Goal: Task Accomplishment & Management: Manage account settings

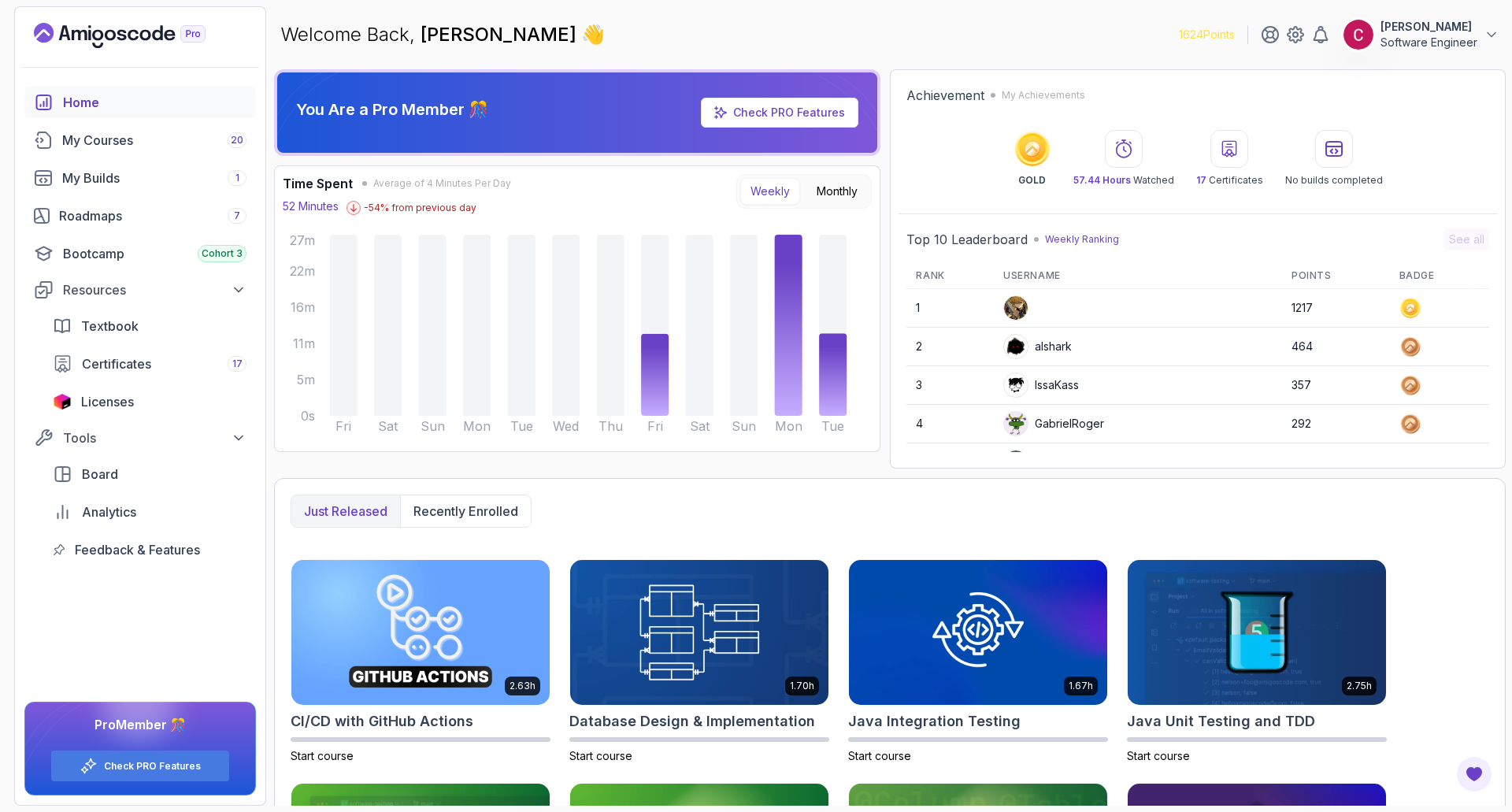
click at [1490, 43] on button "Ciprian T Software Engineer" at bounding box center [1421, 34] width 157 height 31
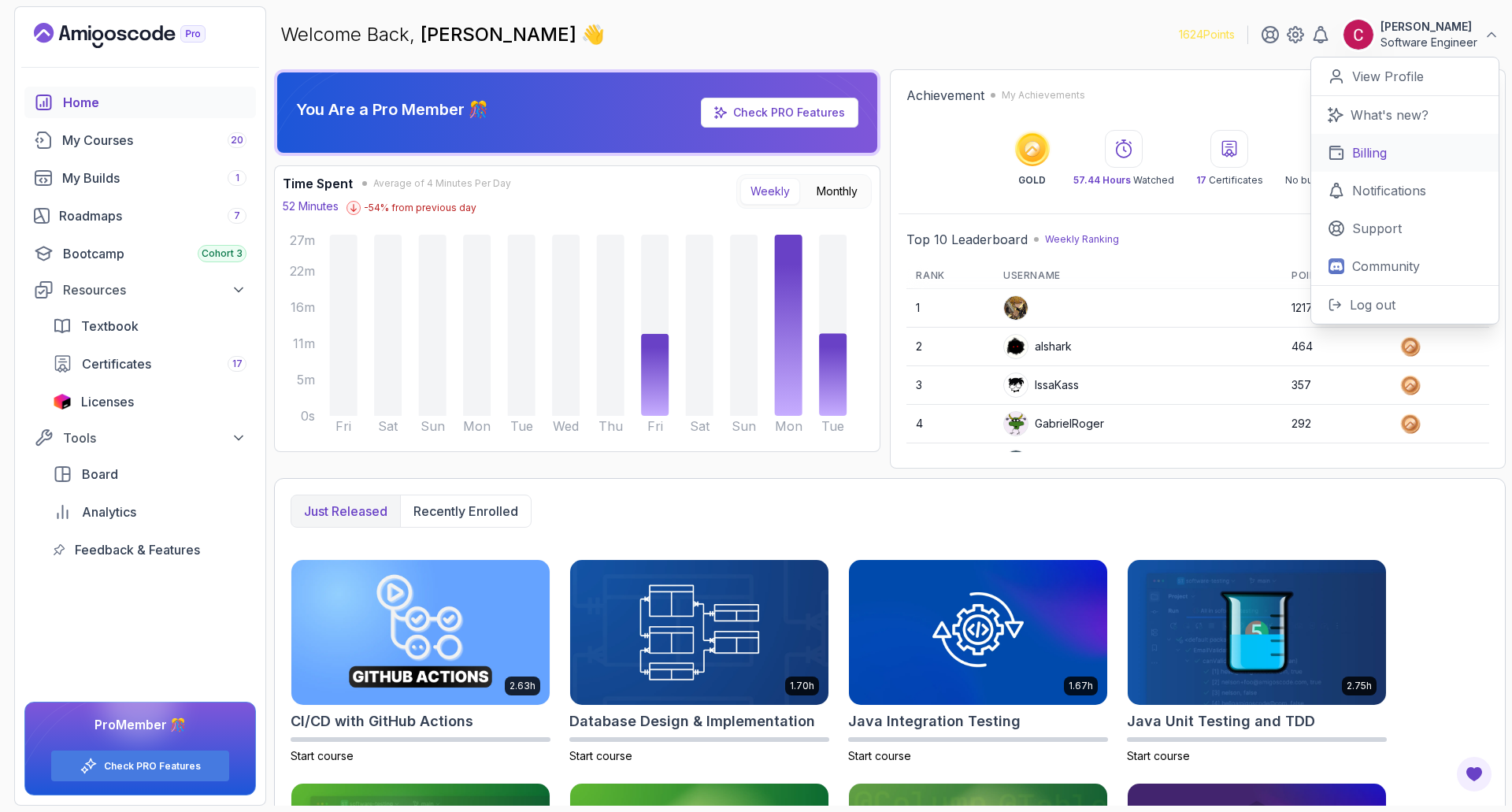
click at [1386, 150] on p "Billing" at bounding box center [1369, 153] width 35 height 19
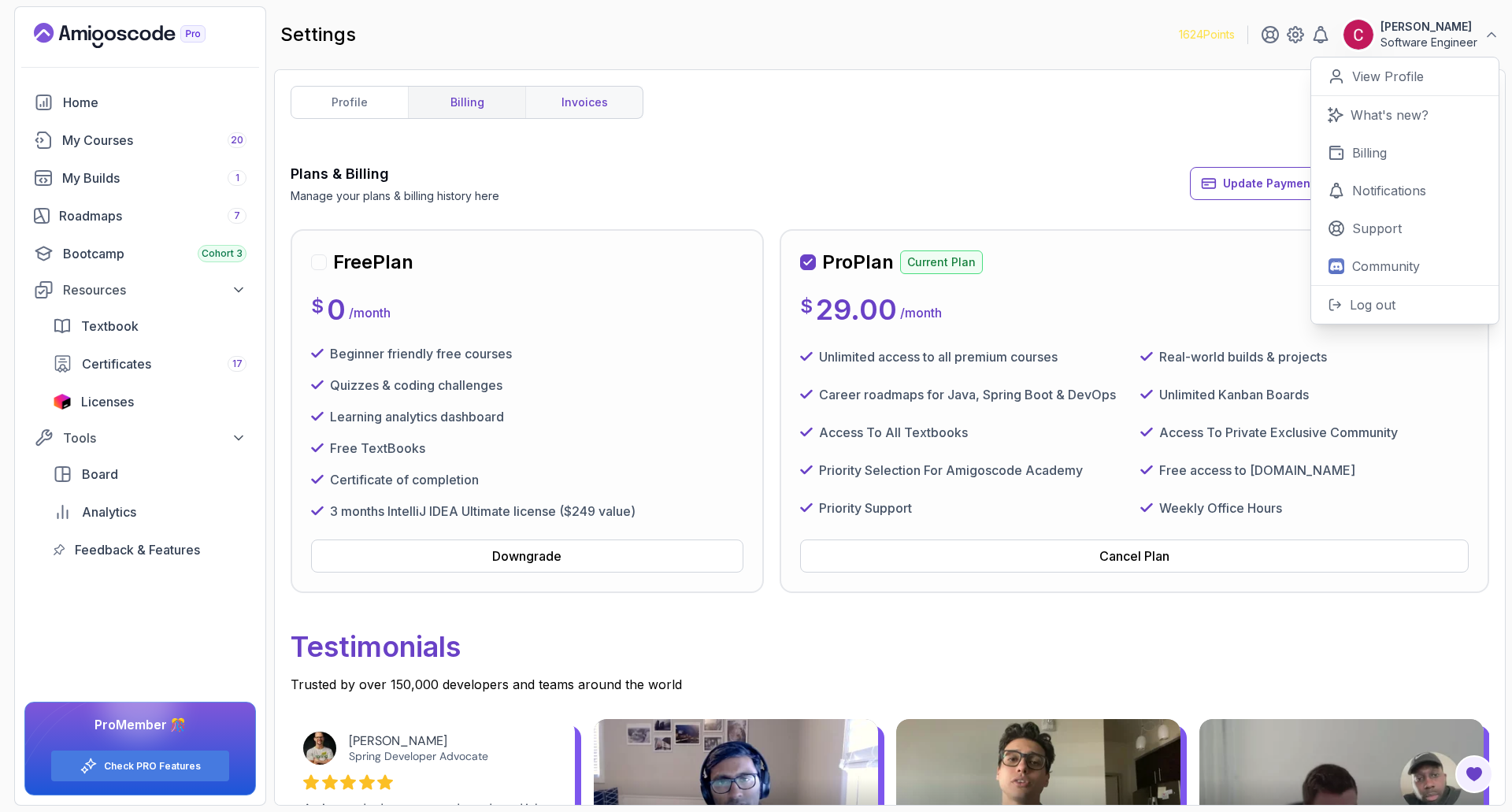
click at [576, 97] on link "invoices" at bounding box center [584, 102] width 117 height 31
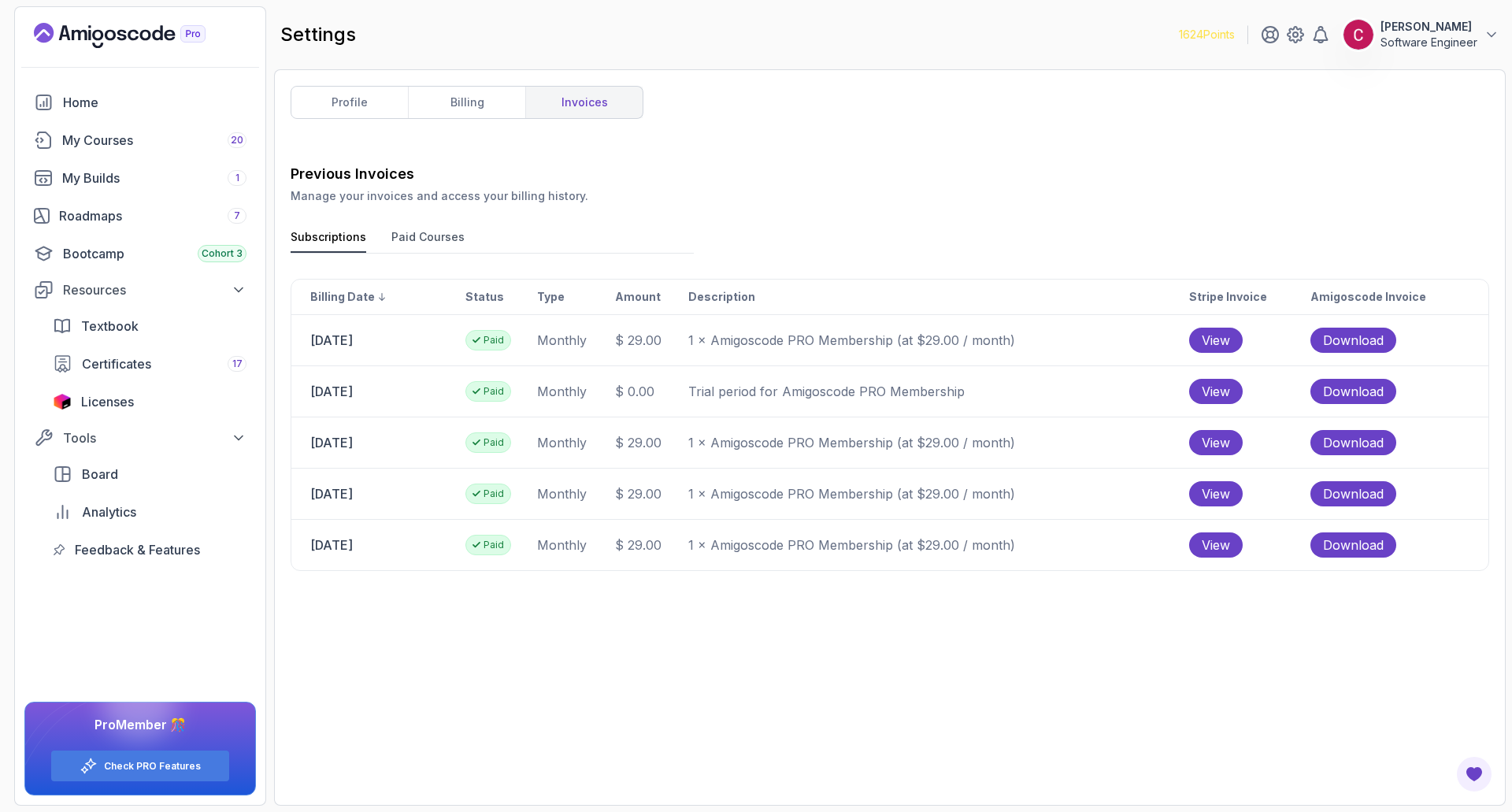
click at [325, 397] on td "[DATE]" at bounding box center [378, 391] width 174 height 50
click at [1230, 340] on span "View" at bounding box center [1216, 340] width 28 height 19
click at [734, 627] on div "Previous Invoices Manage your invoices and access your billing history. Subscri…" at bounding box center [890, 476] width 1199 height 626
drag, startPoint x: 325, startPoint y: 391, endPoint x: 363, endPoint y: 385, distance: 38.5
click at [363, 385] on td "[DATE]" at bounding box center [378, 391] width 174 height 50
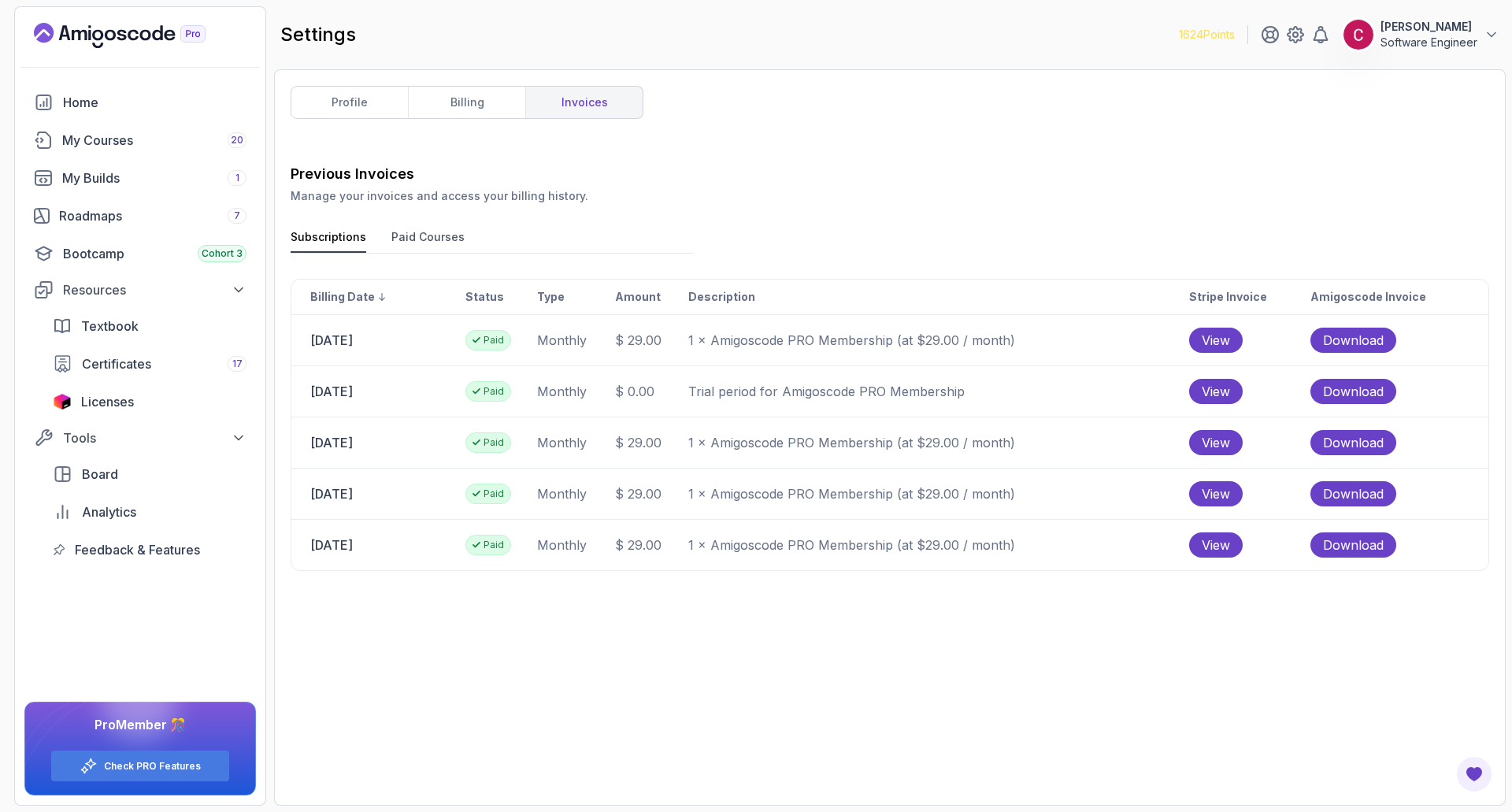
click at [381, 389] on td "[DATE]" at bounding box center [378, 391] width 174 height 50
drag, startPoint x: 321, startPoint y: 342, endPoint x: 349, endPoint y: 340, distance: 28.1
click at [349, 340] on td "[DATE]" at bounding box center [378, 340] width 174 height 50
click at [378, 343] on td "[DATE]" at bounding box center [378, 340] width 174 height 50
drag, startPoint x: 318, startPoint y: 338, endPoint x: 408, endPoint y: 335, distance: 90.0
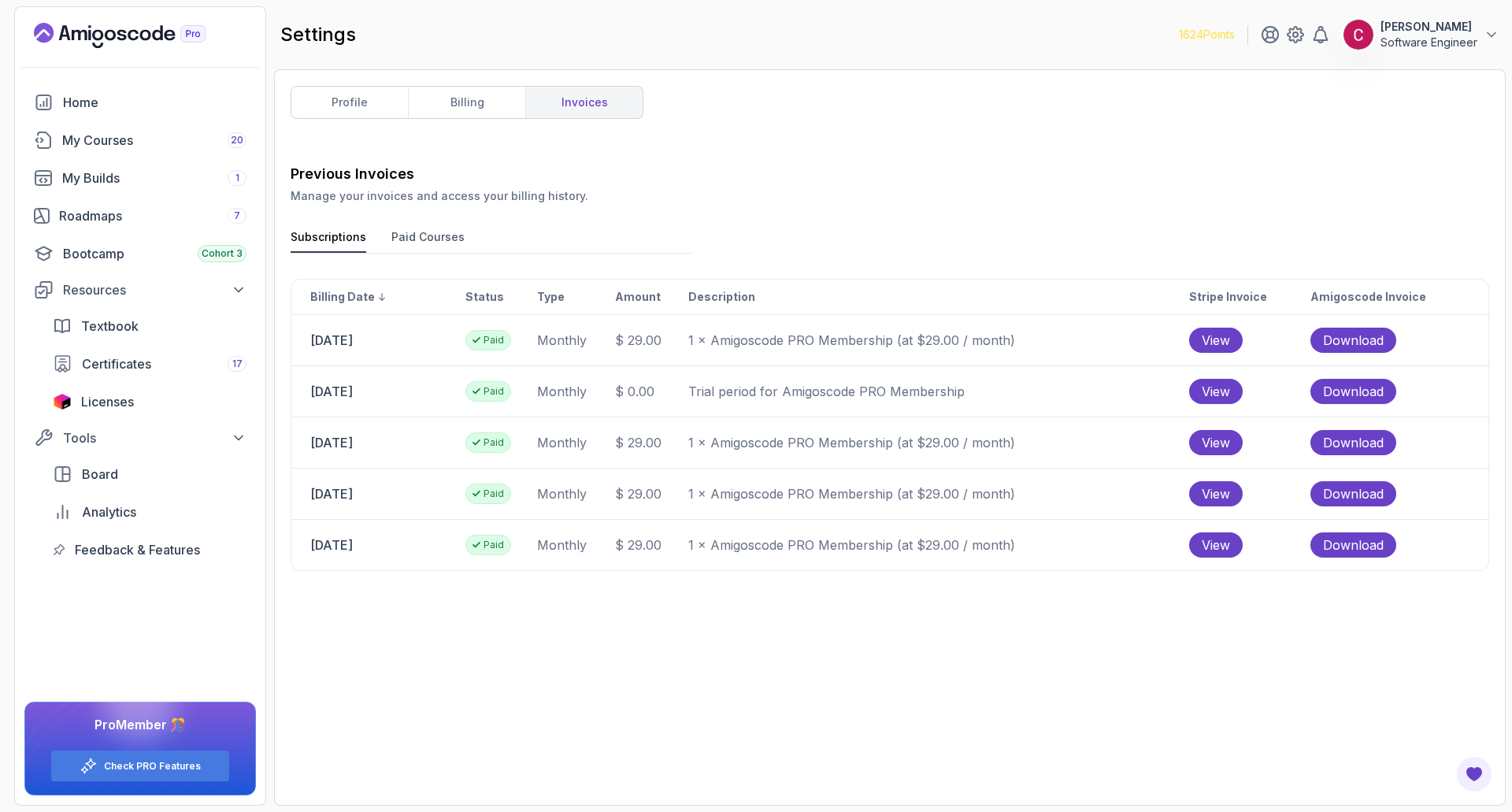
click at [408, 335] on td "[DATE]" at bounding box center [378, 340] width 174 height 50
click at [348, 340] on td "[DATE]" at bounding box center [378, 340] width 174 height 50
drag, startPoint x: 330, startPoint y: 340, endPoint x: 430, endPoint y: 335, distance: 100.1
click at [430, 335] on td "[DATE]" at bounding box center [378, 340] width 174 height 50
click at [330, 441] on td "[DATE]" at bounding box center [378, 442] width 174 height 50
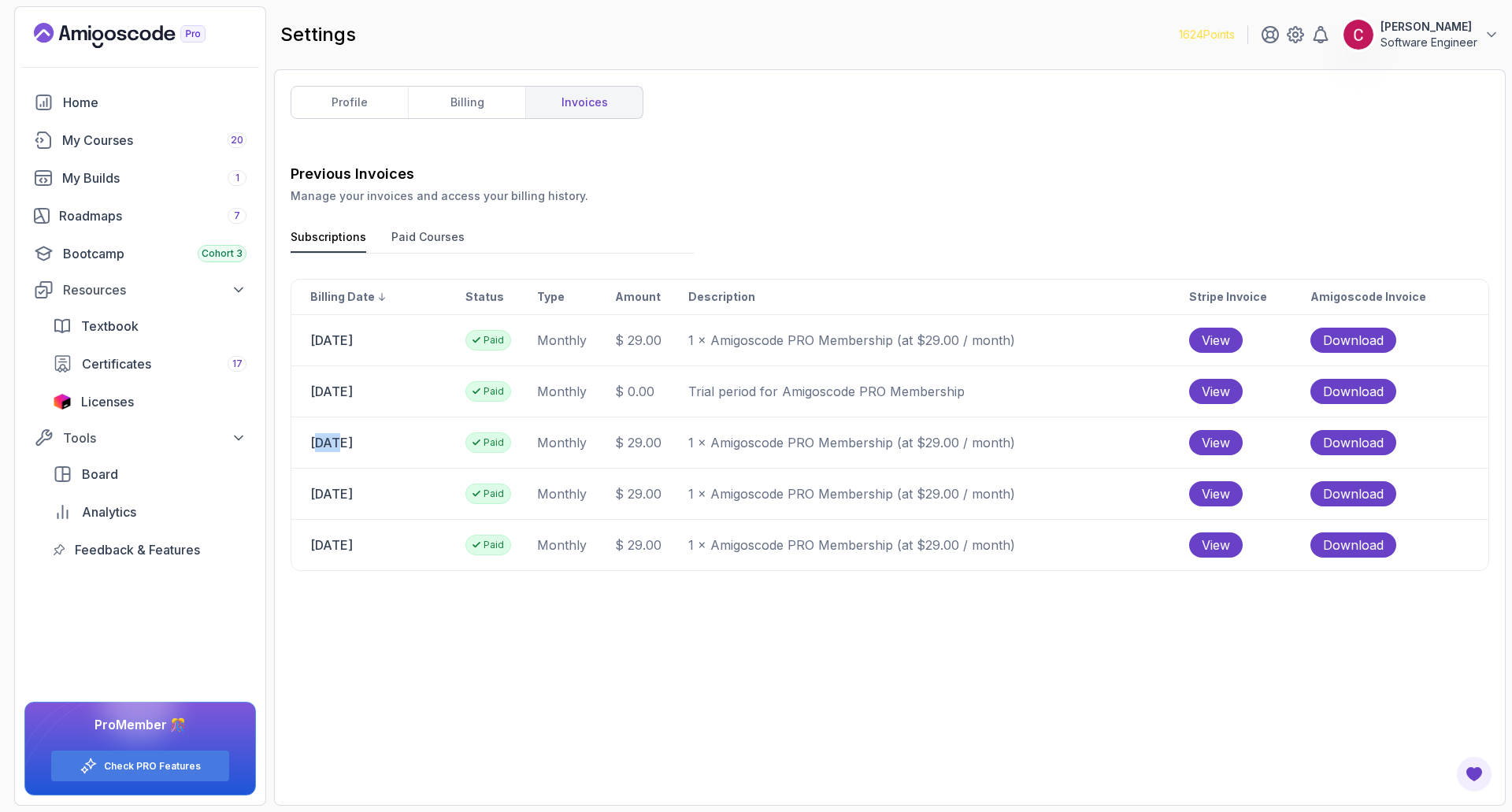
drag, startPoint x: 321, startPoint y: 443, endPoint x: 335, endPoint y: 440, distance: 14.3
click at [335, 440] on td "[DATE]" at bounding box center [378, 442] width 174 height 50
click at [369, 441] on td "[DATE]" at bounding box center [378, 442] width 174 height 50
click at [344, 444] on td "[DATE]" at bounding box center [378, 442] width 174 height 50
click at [333, 492] on td "[DATE]" at bounding box center [378, 493] width 174 height 50
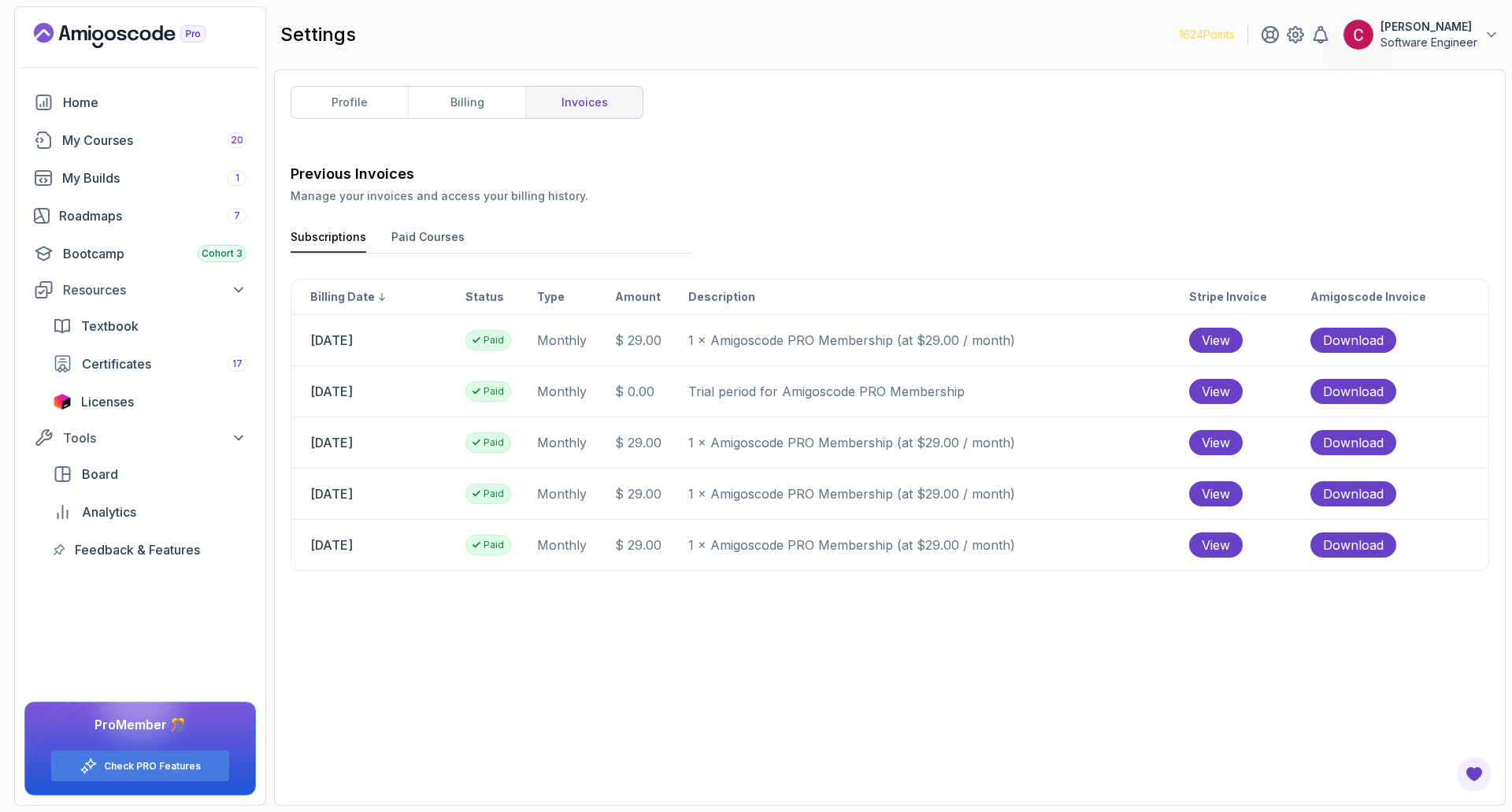
drag, startPoint x: 316, startPoint y: 499, endPoint x: 378, endPoint y: 492, distance: 62.4
click at [378, 492] on td "[DATE]" at bounding box center [378, 493] width 174 height 50
click at [388, 493] on td "[DATE]" at bounding box center [378, 493] width 174 height 50
click at [346, 492] on td "[DATE]" at bounding box center [378, 493] width 174 height 50
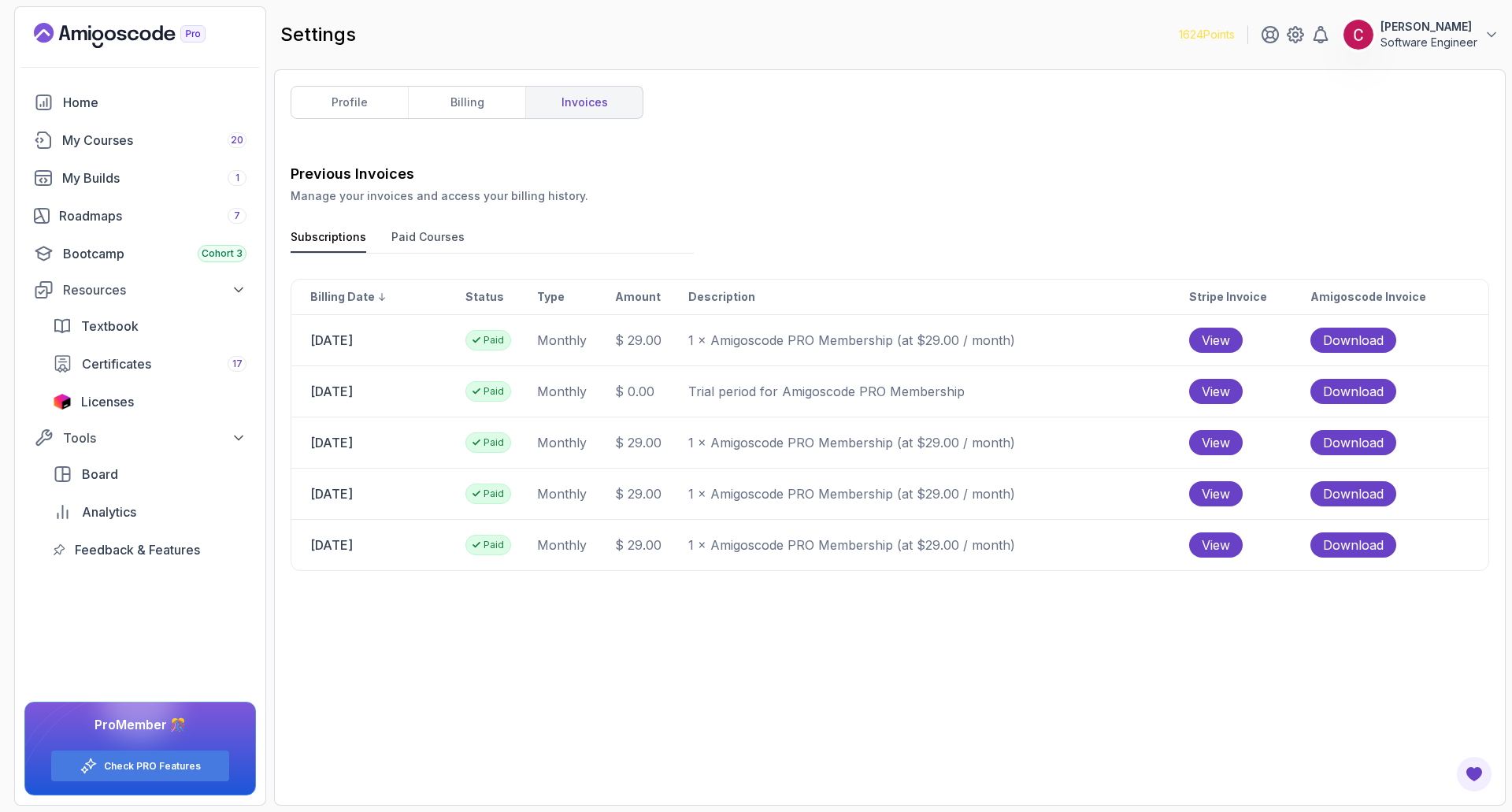
click at [355, 492] on td "[DATE]" at bounding box center [378, 493] width 174 height 50
click at [395, 496] on td "[DATE]" at bounding box center [378, 493] width 174 height 50
click at [378, 544] on td "[DATE]" at bounding box center [378, 545] width 174 height 50
click at [323, 538] on td "[DATE]" at bounding box center [378, 545] width 174 height 50
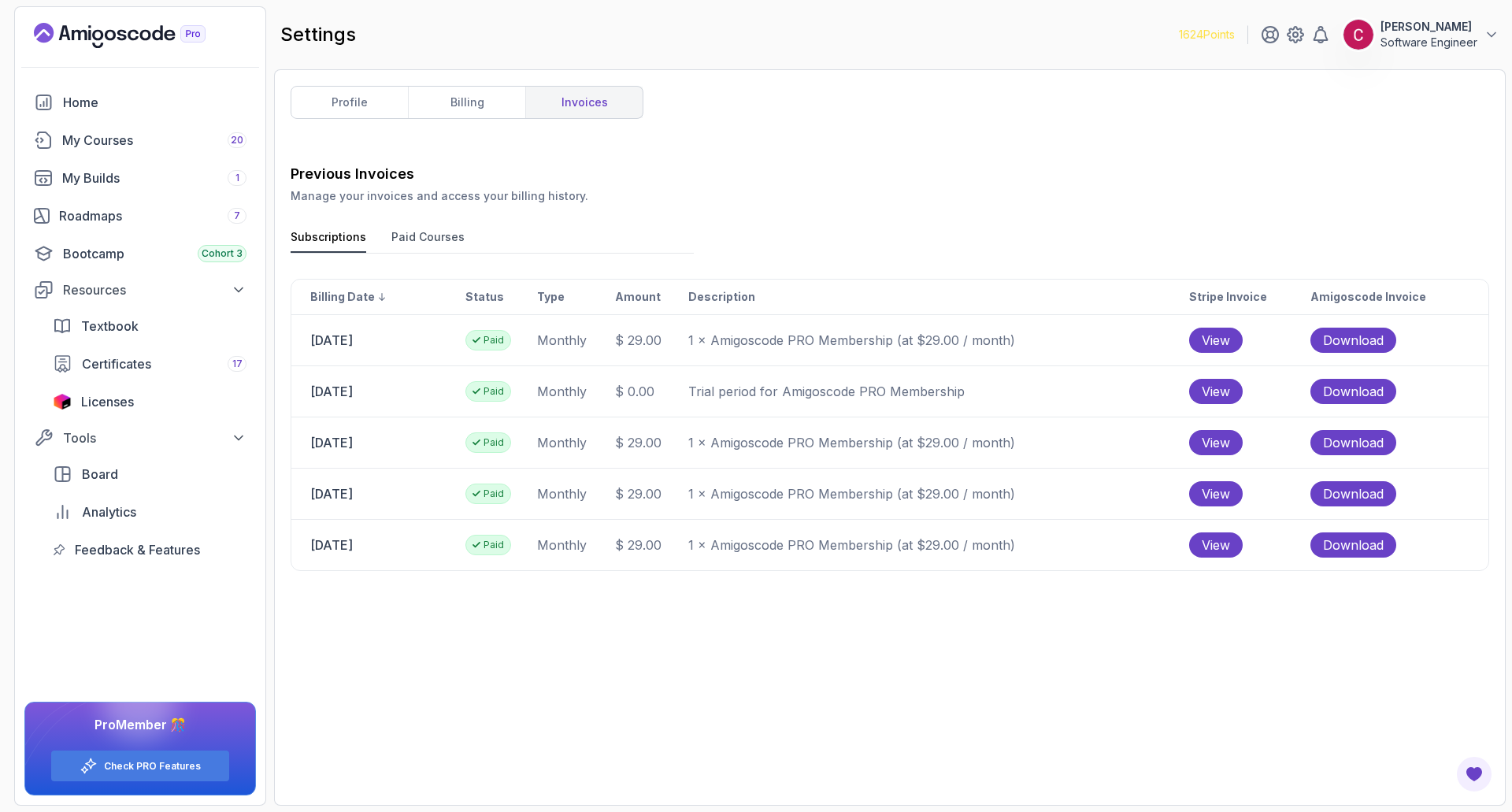
click at [335, 545] on td "[DATE]" at bounding box center [378, 545] width 174 height 50
click at [778, 631] on div "Previous Invoices Manage your invoices and access your billing history. Subscri…" at bounding box center [890, 476] width 1199 height 626
drag, startPoint x: 334, startPoint y: 542, endPoint x: 407, endPoint y: 542, distance: 73.0
click at [395, 542] on td "[DATE]" at bounding box center [378, 545] width 174 height 50
click at [841, 546] on p "1 × Amigoscode PRO Membership (at $29.00 / month)" at bounding box center [937, 545] width 499 height 19
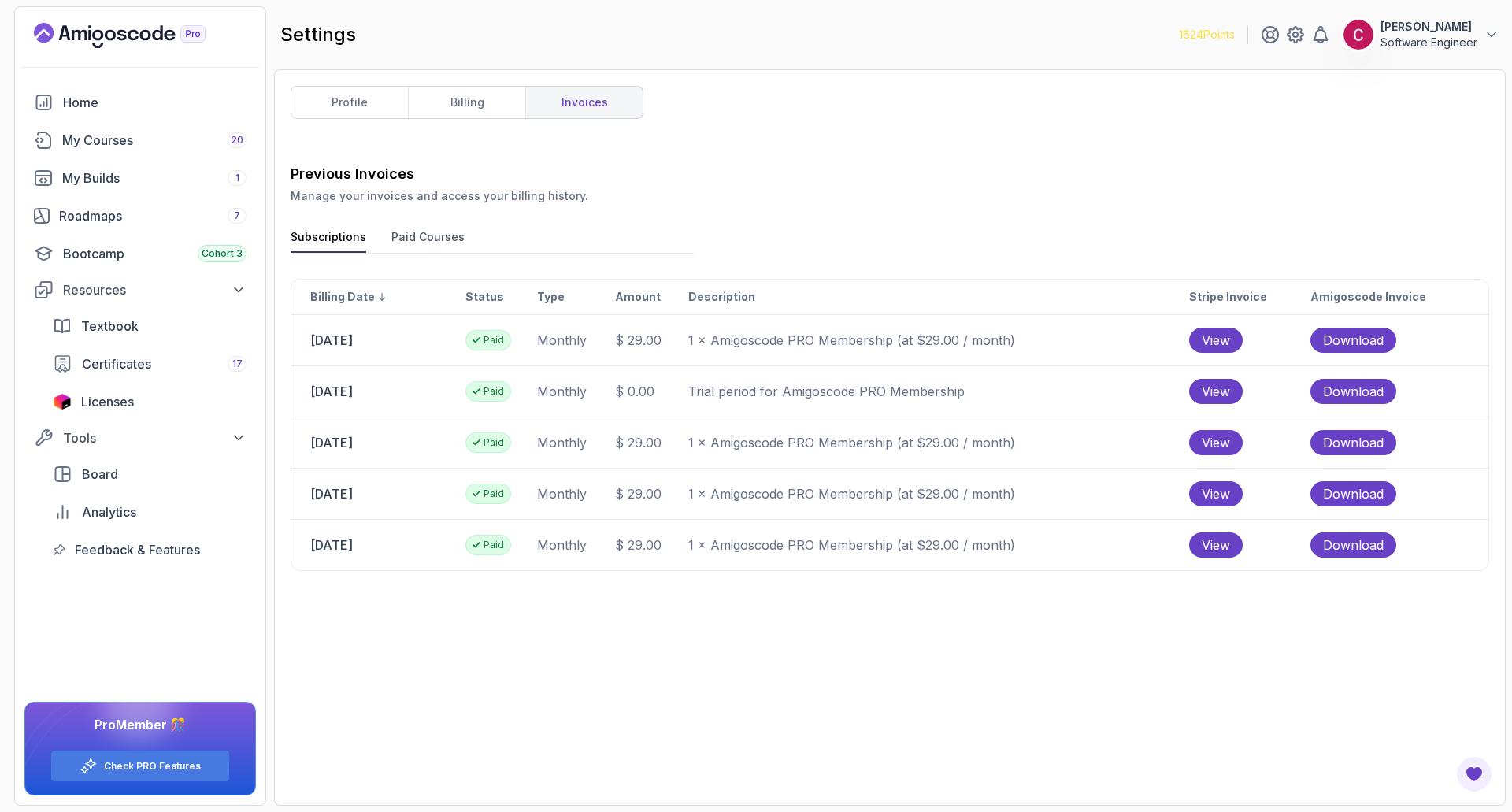
drag, startPoint x: 336, startPoint y: 441, endPoint x: 378, endPoint y: 443, distance: 42.0
click at [378, 443] on td "[DATE]" at bounding box center [378, 442] width 174 height 50
click at [321, 447] on td "[DATE]" at bounding box center [378, 442] width 174 height 50
drag, startPoint x: 311, startPoint y: 445, endPoint x: 364, endPoint y: 445, distance: 53.0
click at [364, 445] on td "[DATE]" at bounding box center [378, 442] width 174 height 50
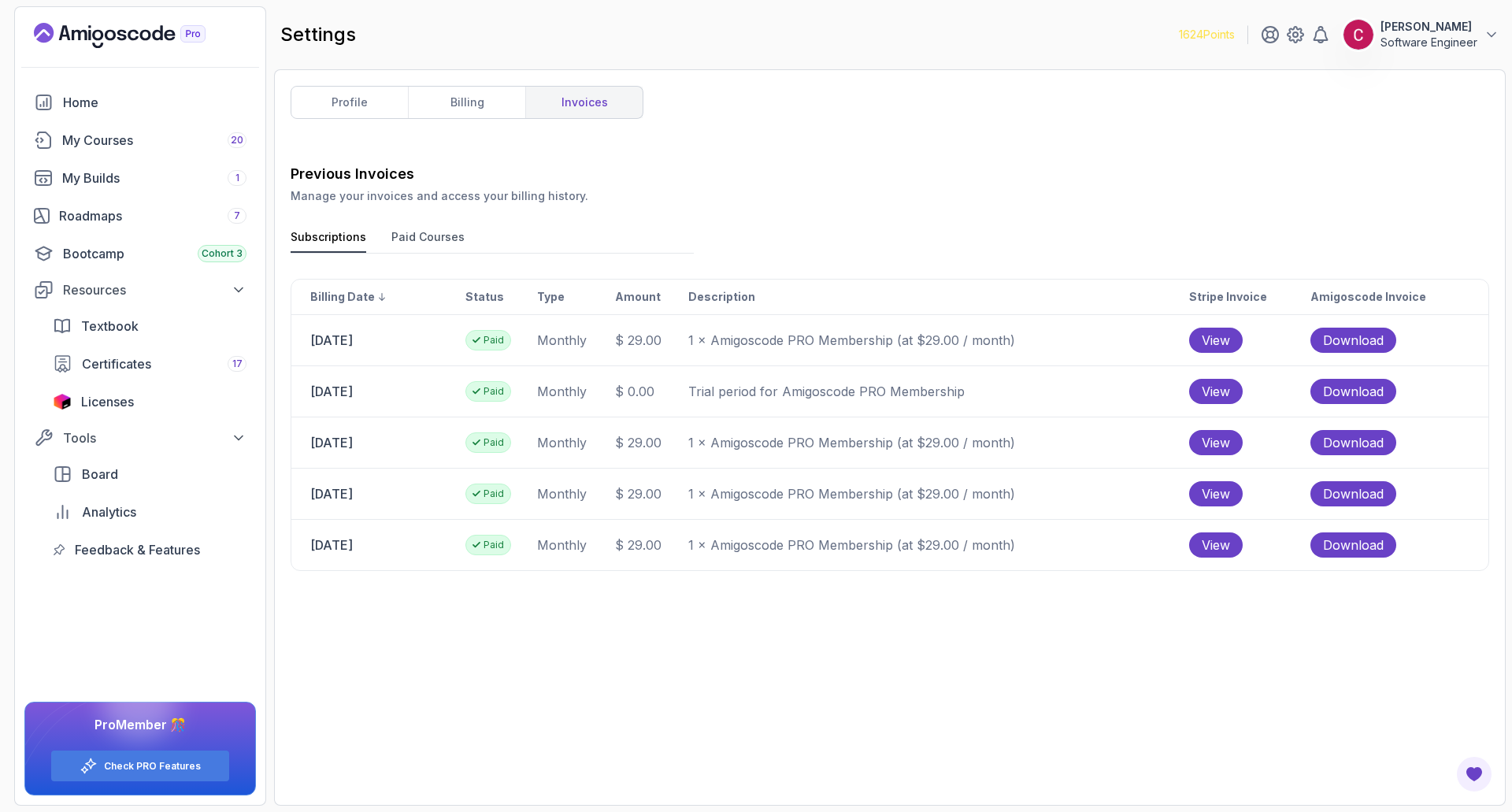
click at [342, 501] on td "[DATE]" at bounding box center [378, 493] width 174 height 50
drag, startPoint x: 305, startPoint y: 494, endPoint x: 388, endPoint y: 501, distance: 83.3
click at [353, 493] on td "[DATE]" at bounding box center [378, 493] width 174 height 50
click at [389, 501] on td "[DATE]" at bounding box center [378, 493] width 174 height 50
click at [344, 494] on td "[DATE]" at bounding box center [378, 493] width 174 height 50
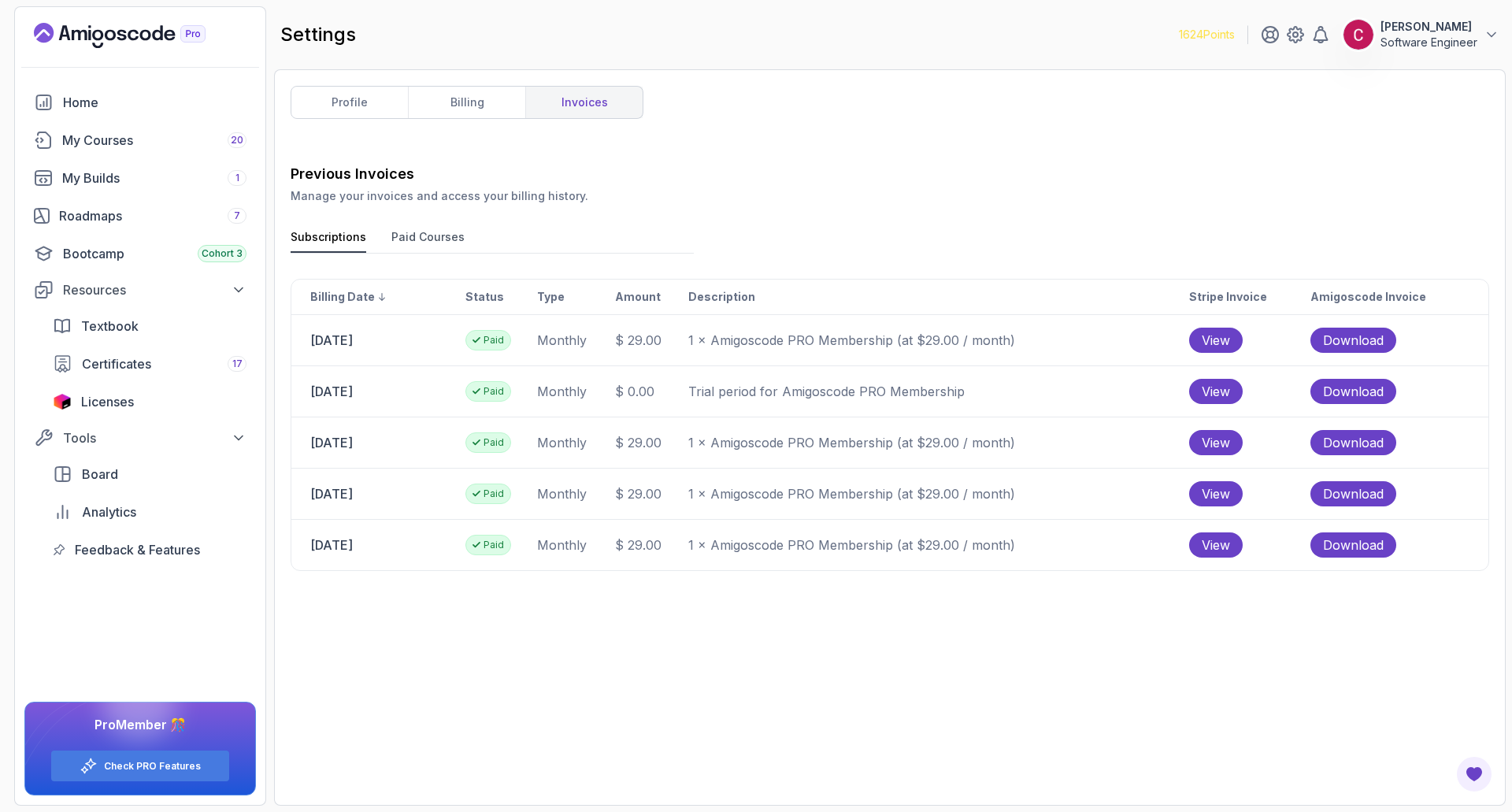
drag, startPoint x: 313, startPoint y: 494, endPoint x: 365, endPoint y: 493, distance: 52.0
click at [365, 493] on td "[DATE]" at bounding box center [378, 493] width 174 height 50
click at [397, 493] on td "[DATE]" at bounding box center [378, 493] width 174 height 50
drag, startPoint x: 313, startPoint y: 487, endPoint x: 383, endPoint y: 535, distance: 84.9
click at [383, 535] on tbody "[DATE] Paid monthly $ 29.00 1 × Amigoscode PRO Membership (at $29.00 / month) V…" at bounding box center [890, 443] width 1197 height 256
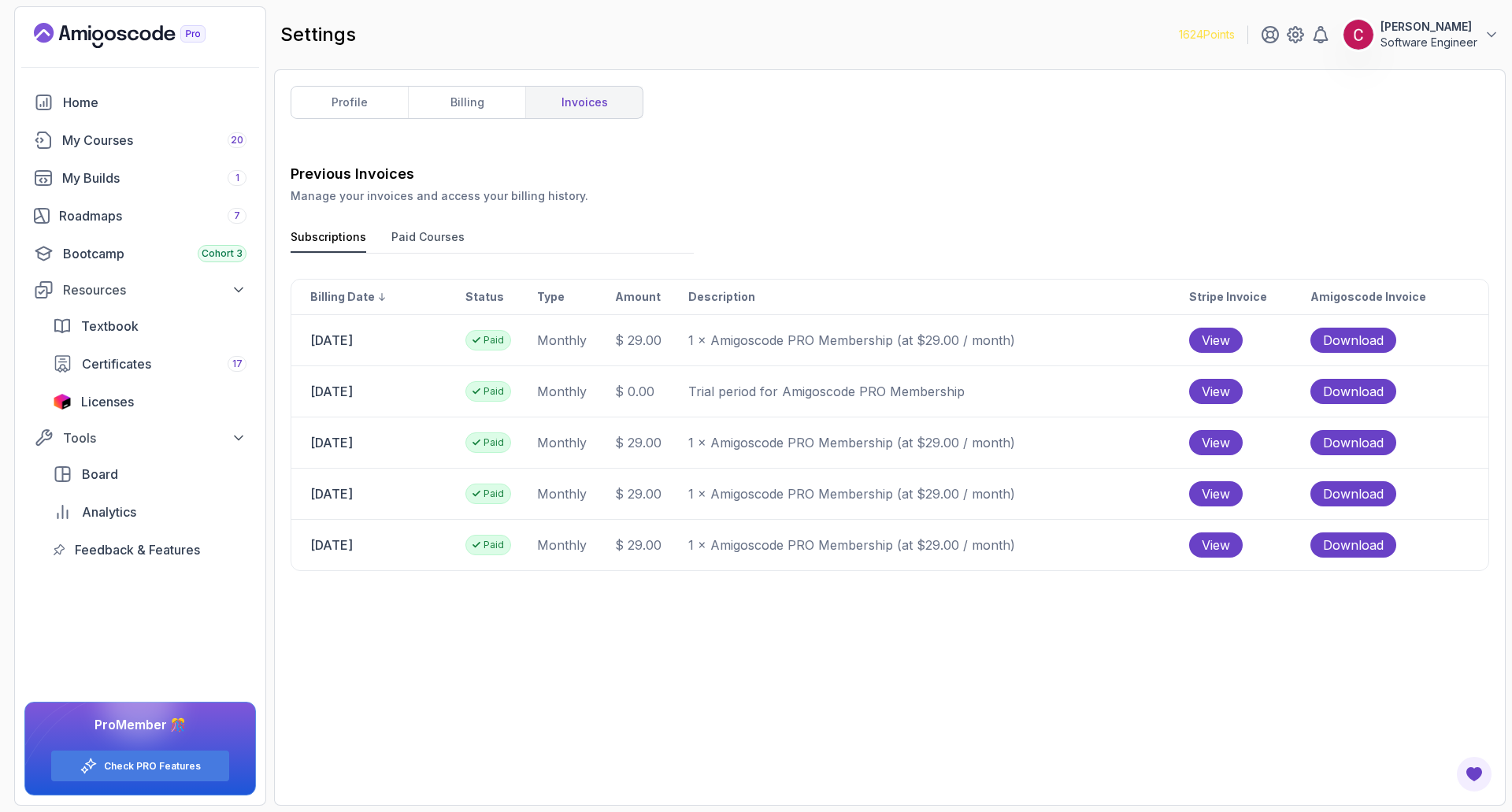
click at [402, 548] on td "[DATE]" at bounding box center [378, 545] width 174 height 50
drag, startPoint x: 310, startPoint y: 494, endPoint x: 410, endPoint y: 497, distance: 100.0
click at [410, 497] on td "[DATE]" at bounding box center [378, 493] width 174 height 50
click at [779, 599] on div "Previous Invoices Manage your invoices and access your billing history. Subscri…" at bounding box center [890, 476] width 1199 height 626
drag, startPoint x: 307, startPoint y: 337, endPoint x: 349, endPoint y: 342, distance: 42.3
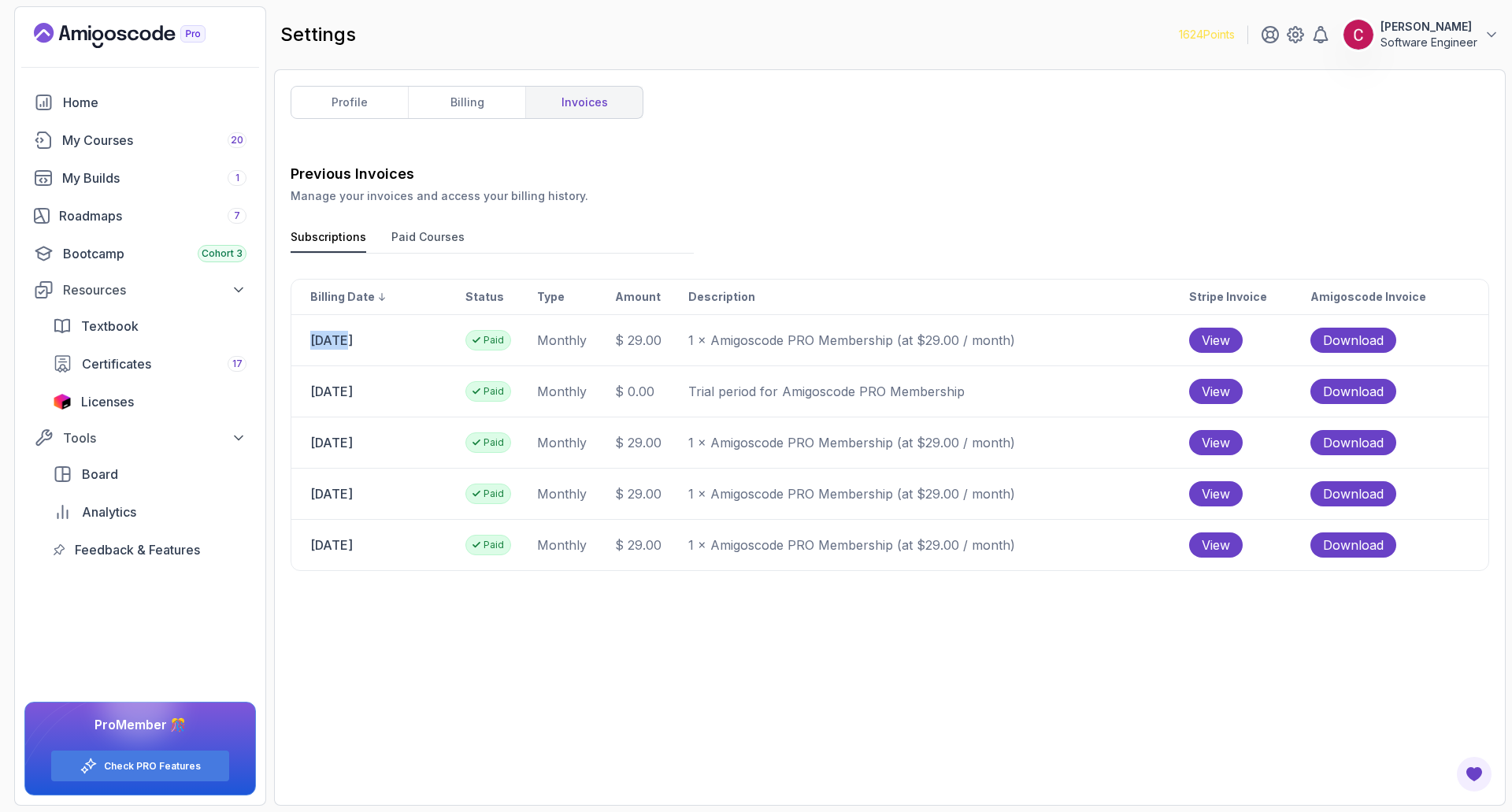
click at [349, 342] on td "[DATE]" at bounding box center [378, 340] width 174 height 50
click at [375, 346] on td "[DATE]" at bounding box center [378, 340] width 174 height 50
drag, startPoint x: 306, startPoint y: 392, endPoint x: 378, endPoint y: 392, distance: 72.0
click at [378, 392] on td "[DATE]" at bounding box center [378, 391] width 174 height 50
click at [408, 398] on td "[DATE]" at bounding box center [378, 391] width 174 height 50
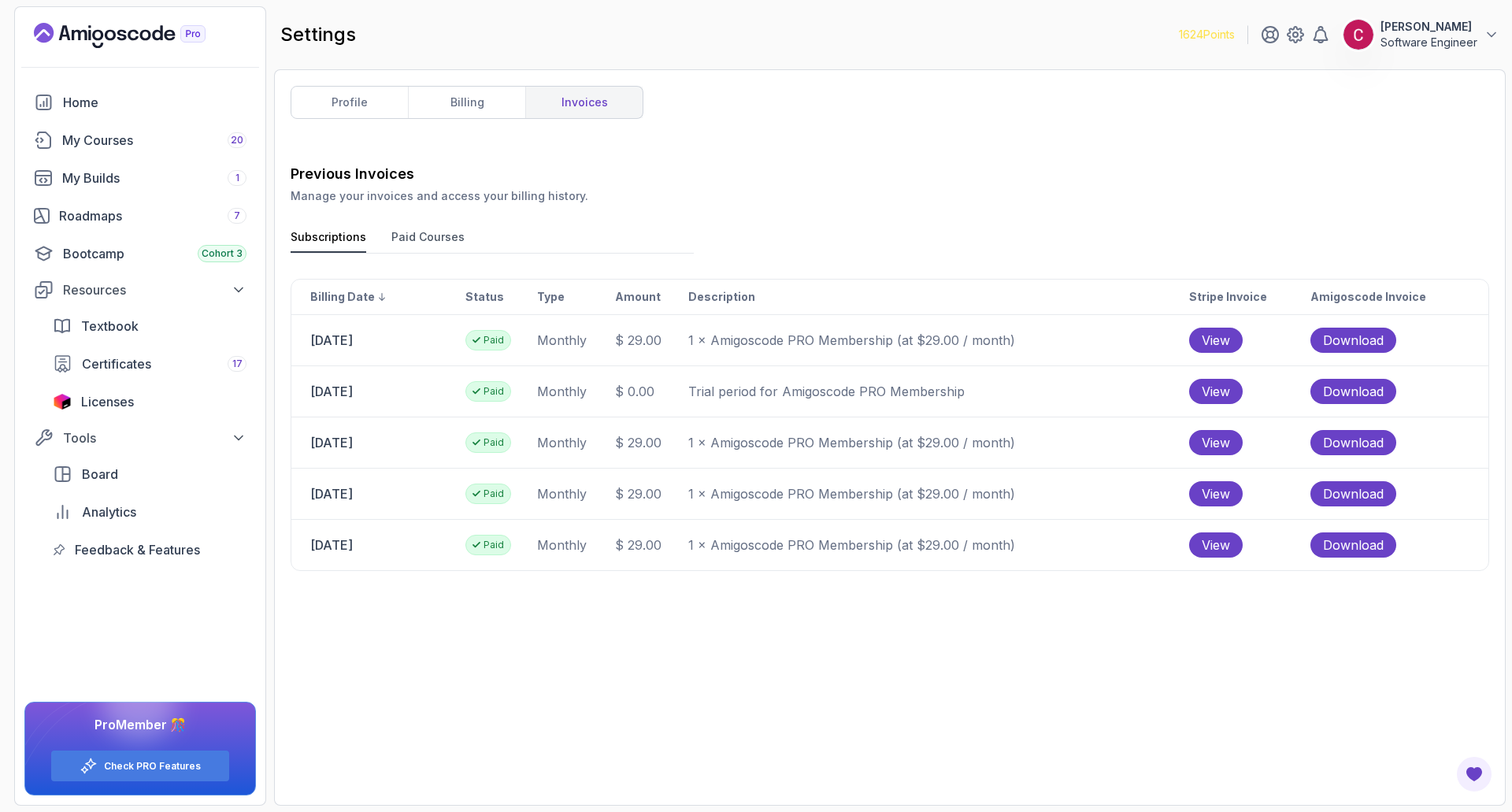
drag, startPoint x: 307, startPoint y: 338, endPoint x: 388, endPoint y: 346, distance: 81.4
click at [388, 346] on td "[DATE]" at bounding box center [378, 340] width 174 height 50
click at [393, 344] on td "[DATE]" at bounding box center [378, 340] width 174 height 50
click at [337, 343] on td "[DATE]" at bounding box center [378, 340] width 174 height 50
drag, startPoint x: 311, startPoint y: 343, endPoint x: 386, endPoint y: 345, distance: 75.0
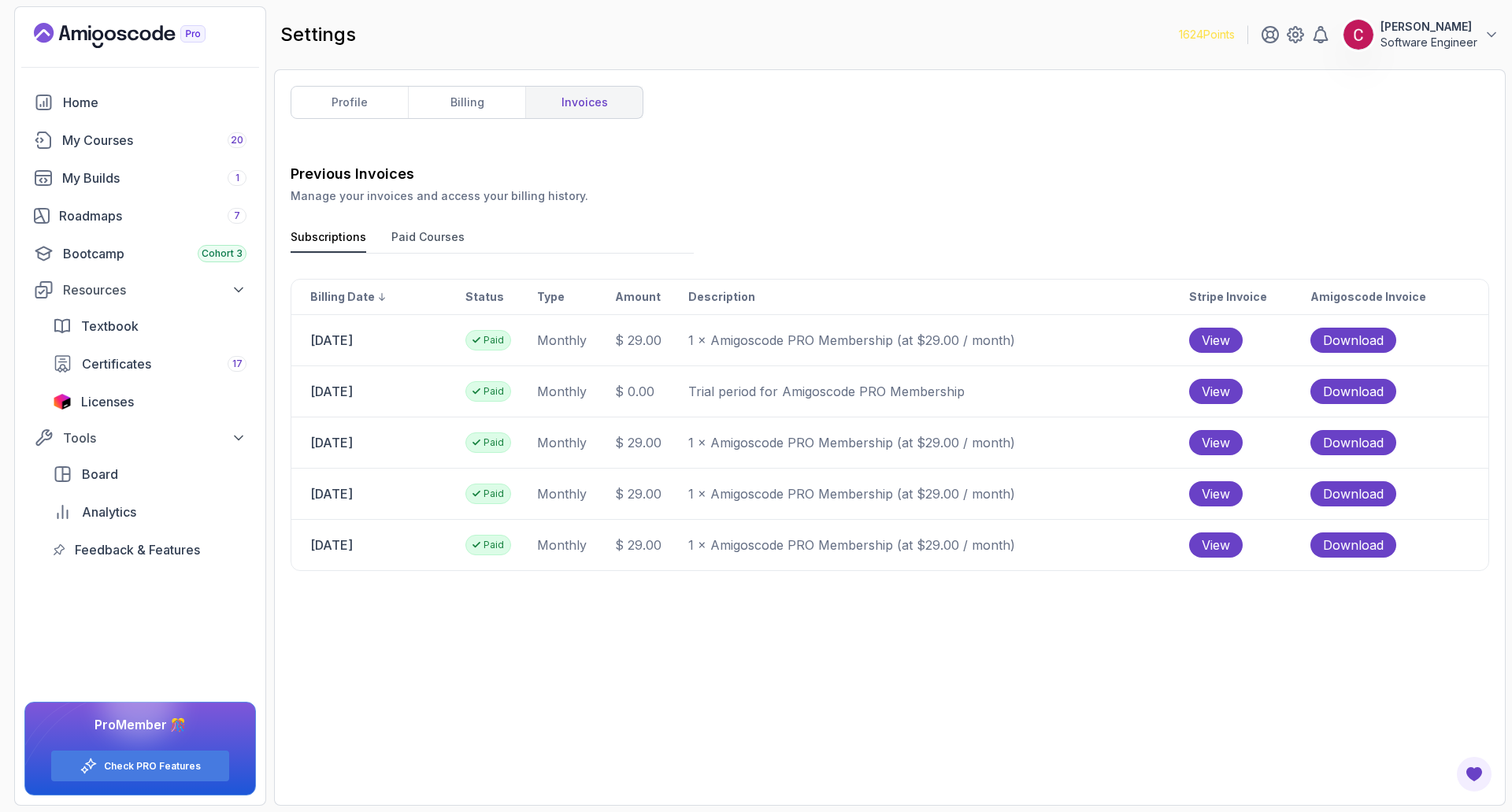
click at [386, 345] on td "[DATE]" at bounding box center [378, 340] width 174 height 50
click at [388, 345] on td "[DATE]" at bounding box center [378, 340] width 174 height 50
drag, startPoint x: 315, startPoint y: 443, endPoint x: 421, endPoint y: 448, distance: 106.1
click at [421, 448] on td "[DATE]" at bounding box center [378, 442] width 174 height 50
click at [418, 448] on td "[DATE]" at bounding box center [378, 442] width 174 height 50
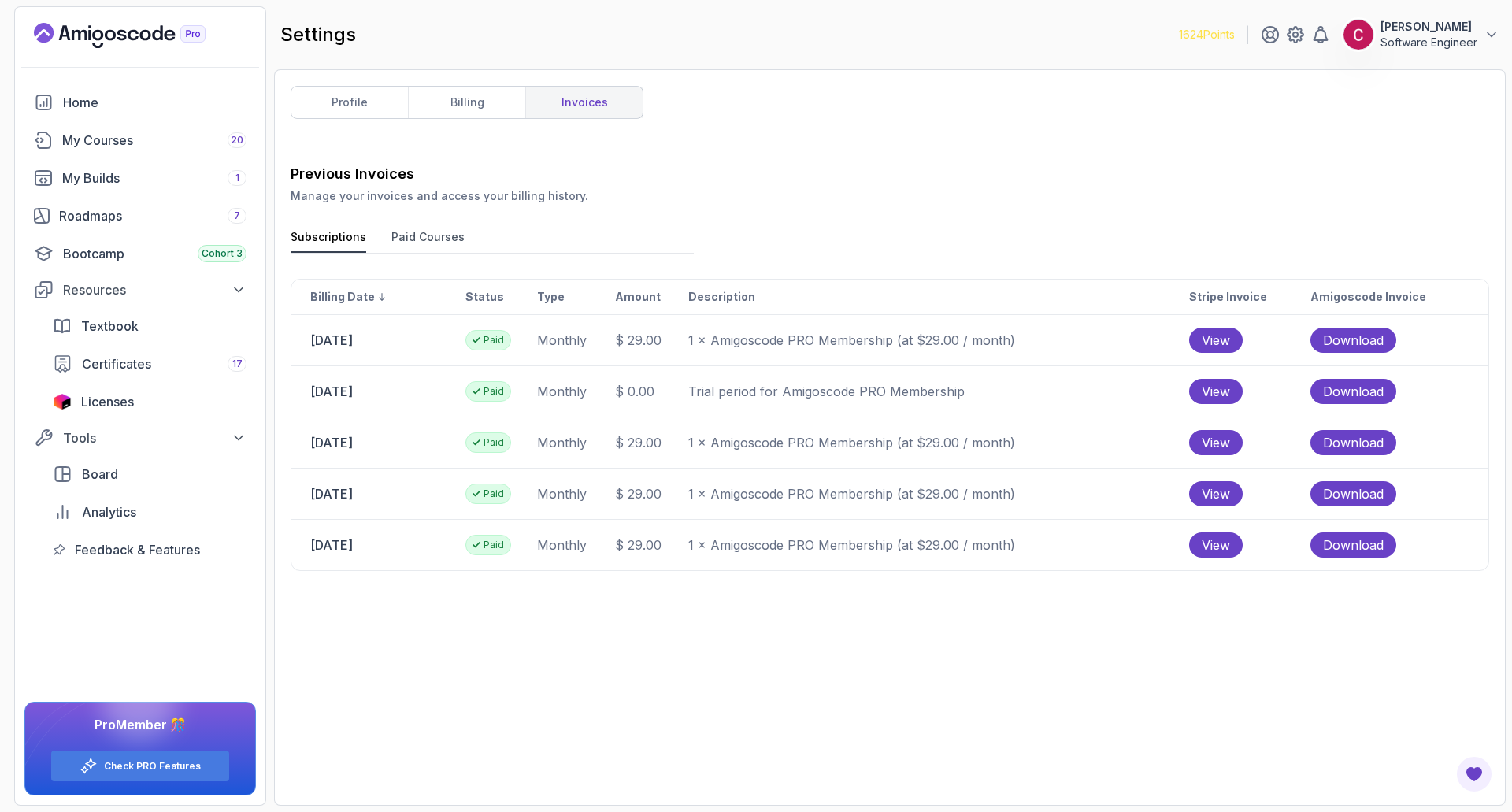
drag, startPoint x: 308, startPoint y: 493, endPoint x: 403, endPoint y: 499, distance: 95.2
click at [403, 499] on td "[DATE]" at bounding box center [378, 493] width 174 height 50
click at [344, 443] on td "[DATE]" at bounding box center [378, 442] width 174 height 50
drag, startPoint x: 307, startPoint y: 487, endPoint x: 315, endPoint y: 494, distance: 10.6
click at [307, 487] on td "[DATE]" at bounding box center [378, 493] width 174 height 50
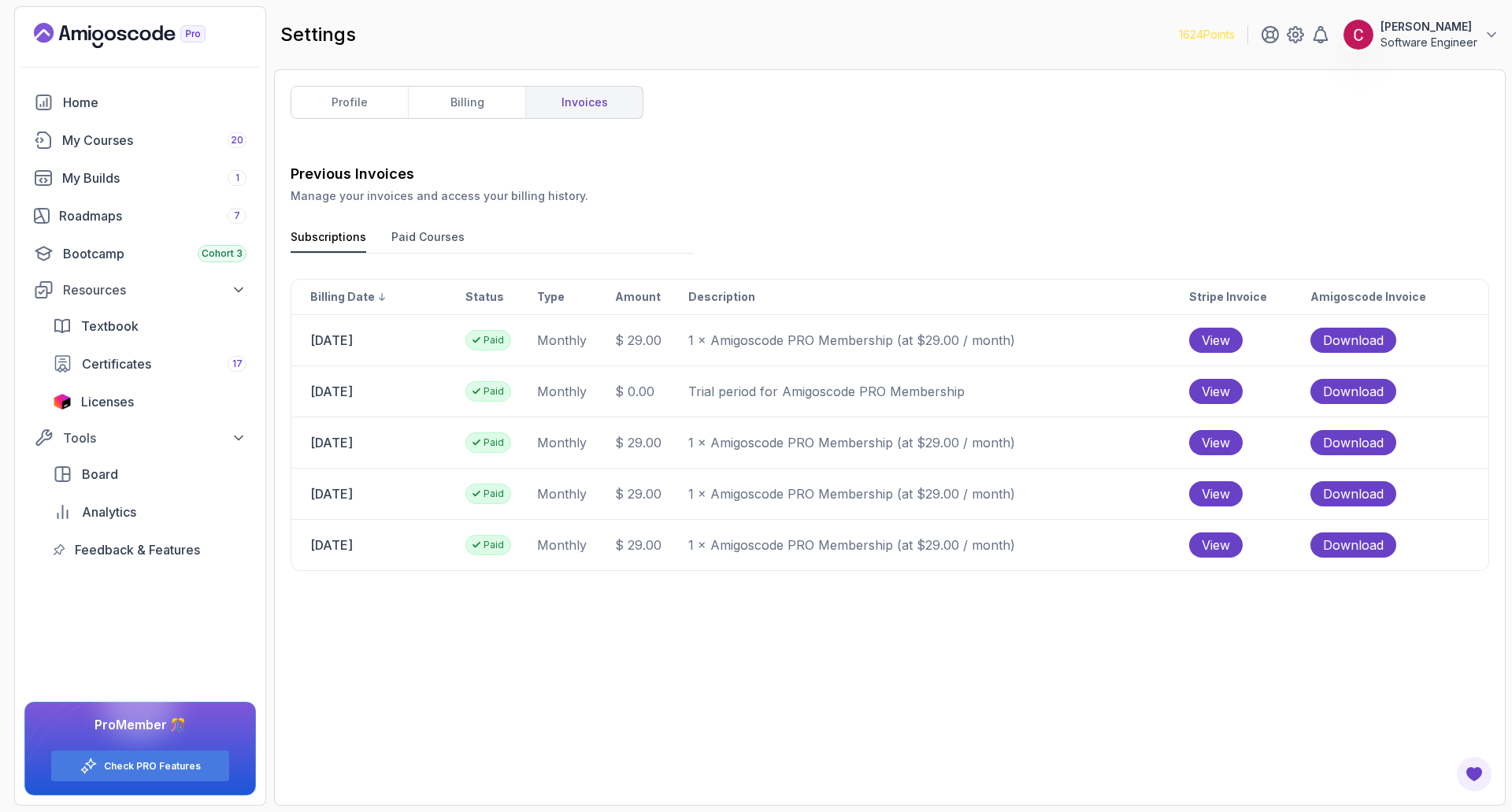
click at [321, 492] on td "[DATE]" at bounding box center [378, 493] width 174 height 50
click at [344, 494] on td "[DATE]" at bounding box center [378, 493] width 174 height 50
drag, startPoint x: 311, startPoint y: 495, endPoint x: 412, endPoint y: 494, distance: 101.0
click at [412, 494] on td "[DATE]" at bounding box center [378, 493] width 174 height 50
click at [361, 510] on td "[DATE]" at bounding box center [378, 493] width 174 height 50
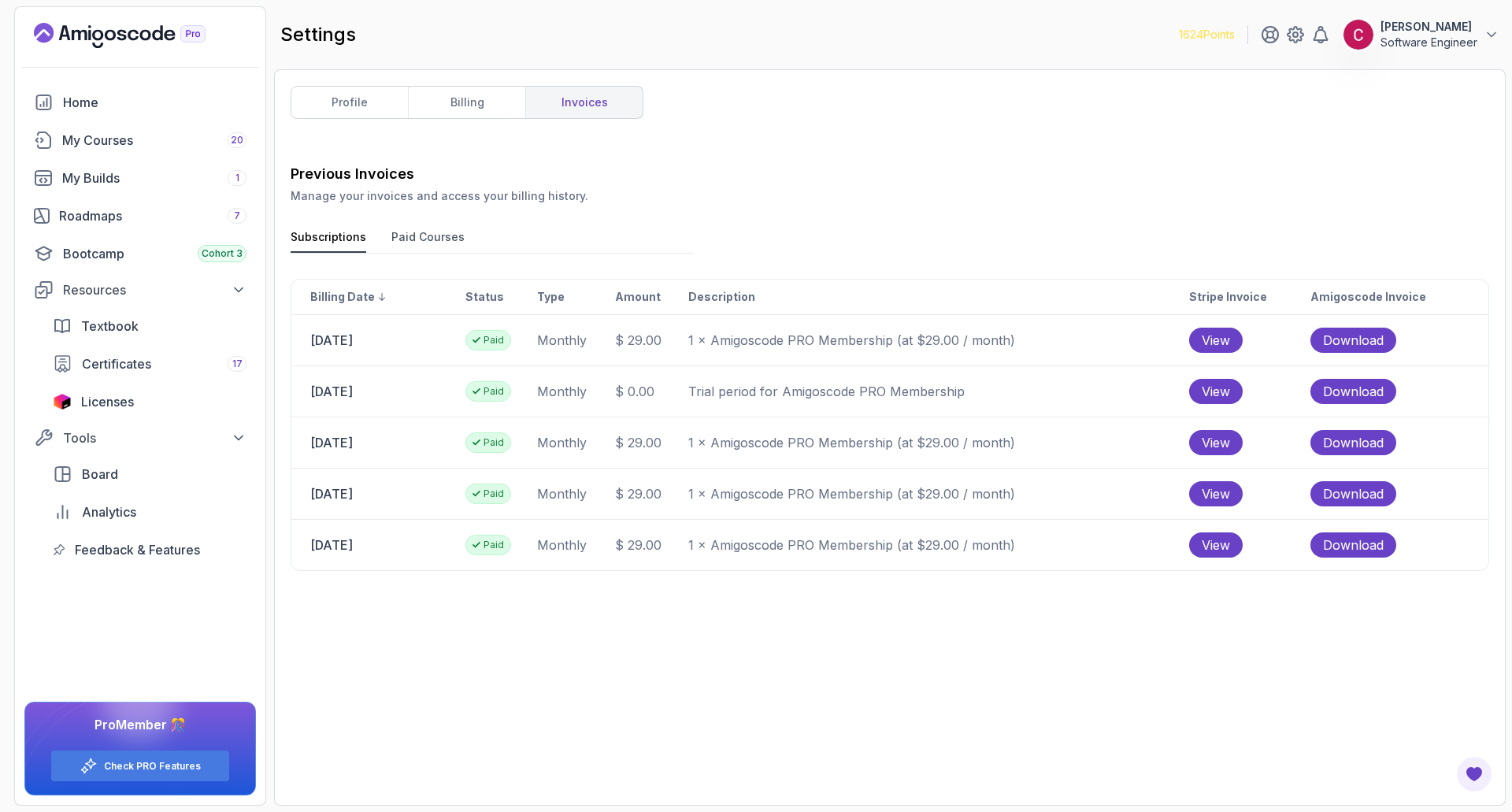
click at [320, 494] on td "[DATE]" at bounding box center [378, 493] width 174 height 50
click at [360, 526] on td "[DATE]" at bounding box center [378, 545] width 174 height 50
drag, startPoint x: 340, startPoint y: 540, endPoint x: 317, endPoint y: 546, distance: 23.8
click at [339, 540] on td "[DATE]" at bounding box center [378, 545] width 174 height 50
click at [314, 546] on td "[DATE]" at bounding box center [378, 545] width 174 height 50
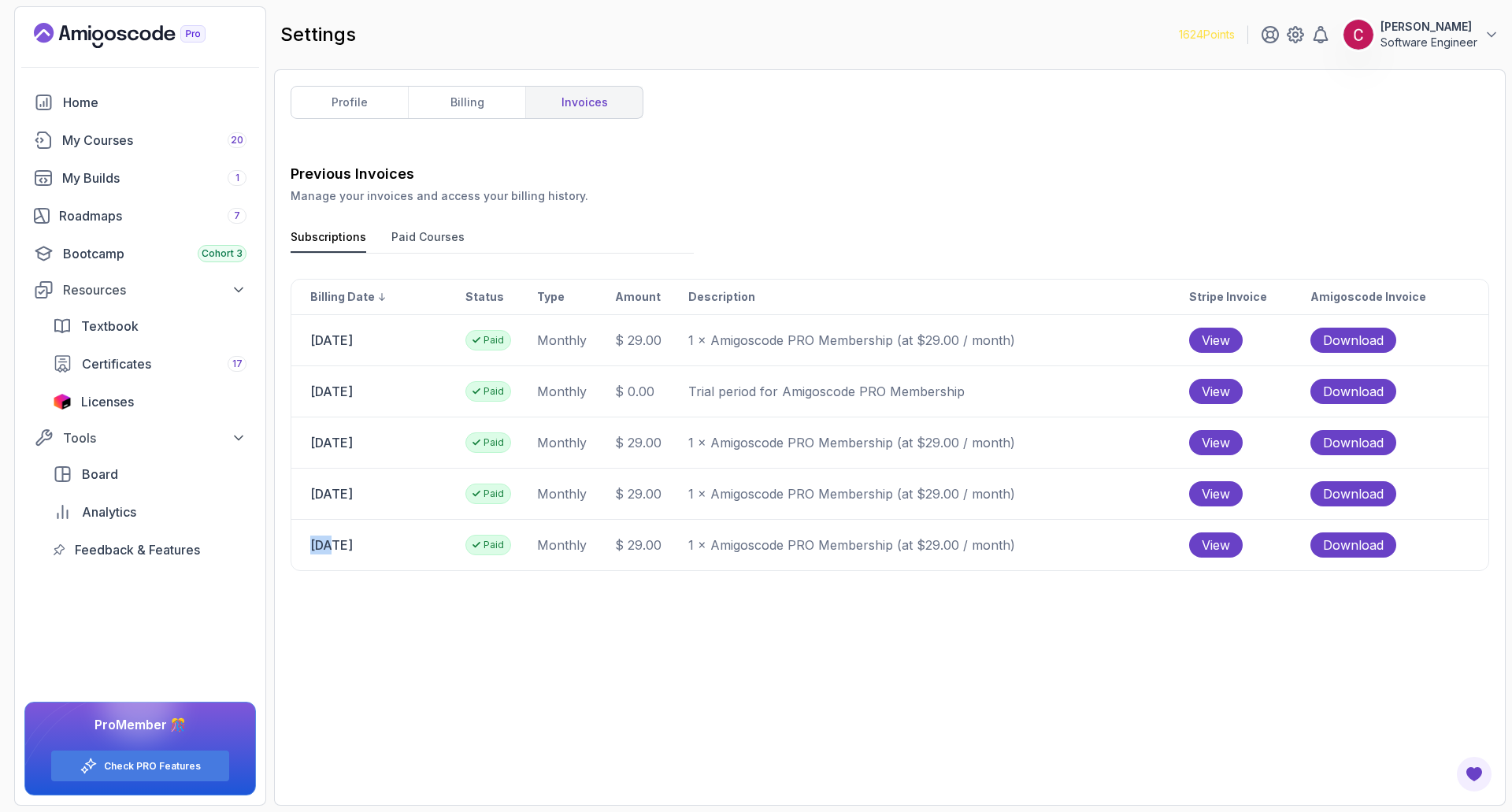
click at [314, 546] on td "[DATE]" at bounding box center [378, 545] width 174 height 50
click at [346, 545] on td "[DATE]" at bounding box center [378, 545] width 174 height 50
click at [1486, 33] on icon at bounding box center [1491, 34] width 16 height 16
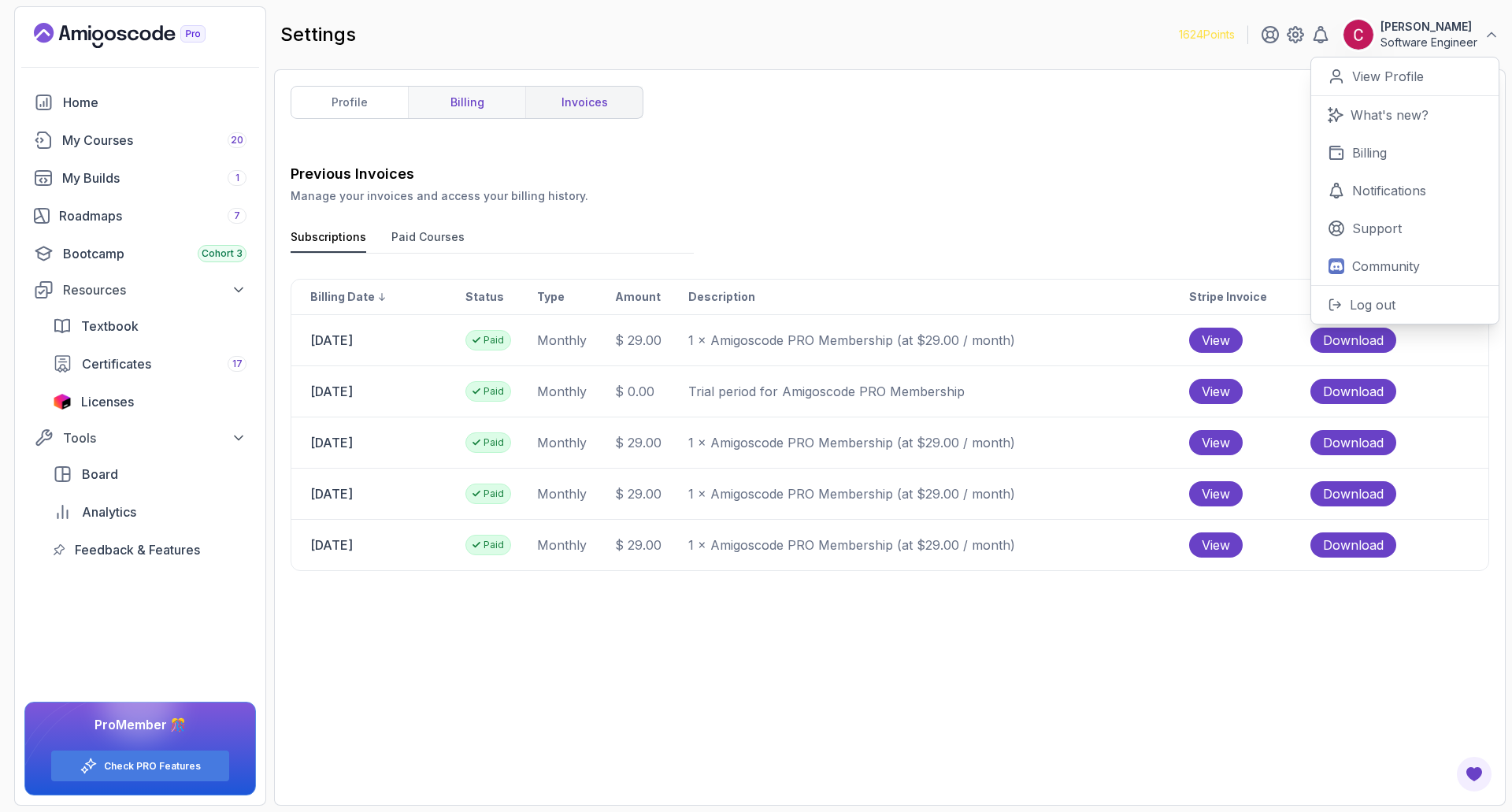
click at [475, 105] on link "billing" at bounding box center [466, 102] width 117 height 31
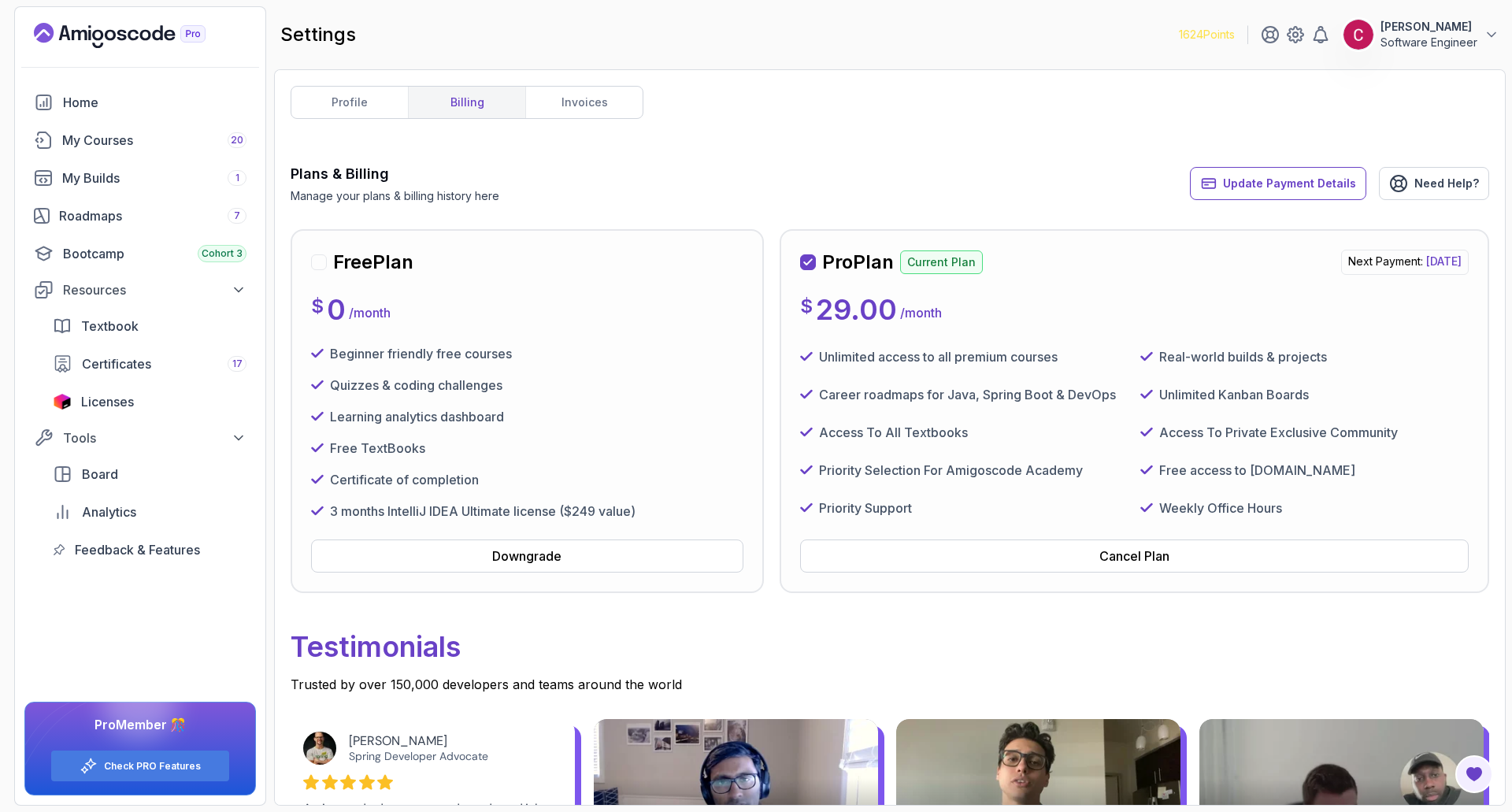
drag, startPoint x: 1283, startPoint y: 263, endPoint x: 1439, endPoint y: 262, distance: 156.0
click at [1439, 262] on p "Next Payment: [DATE]" at bounding box center [1404, 262] width 127 height 25
click at [343, 99] on link "profile" at bounding box center [349, 102] width 116 height 31
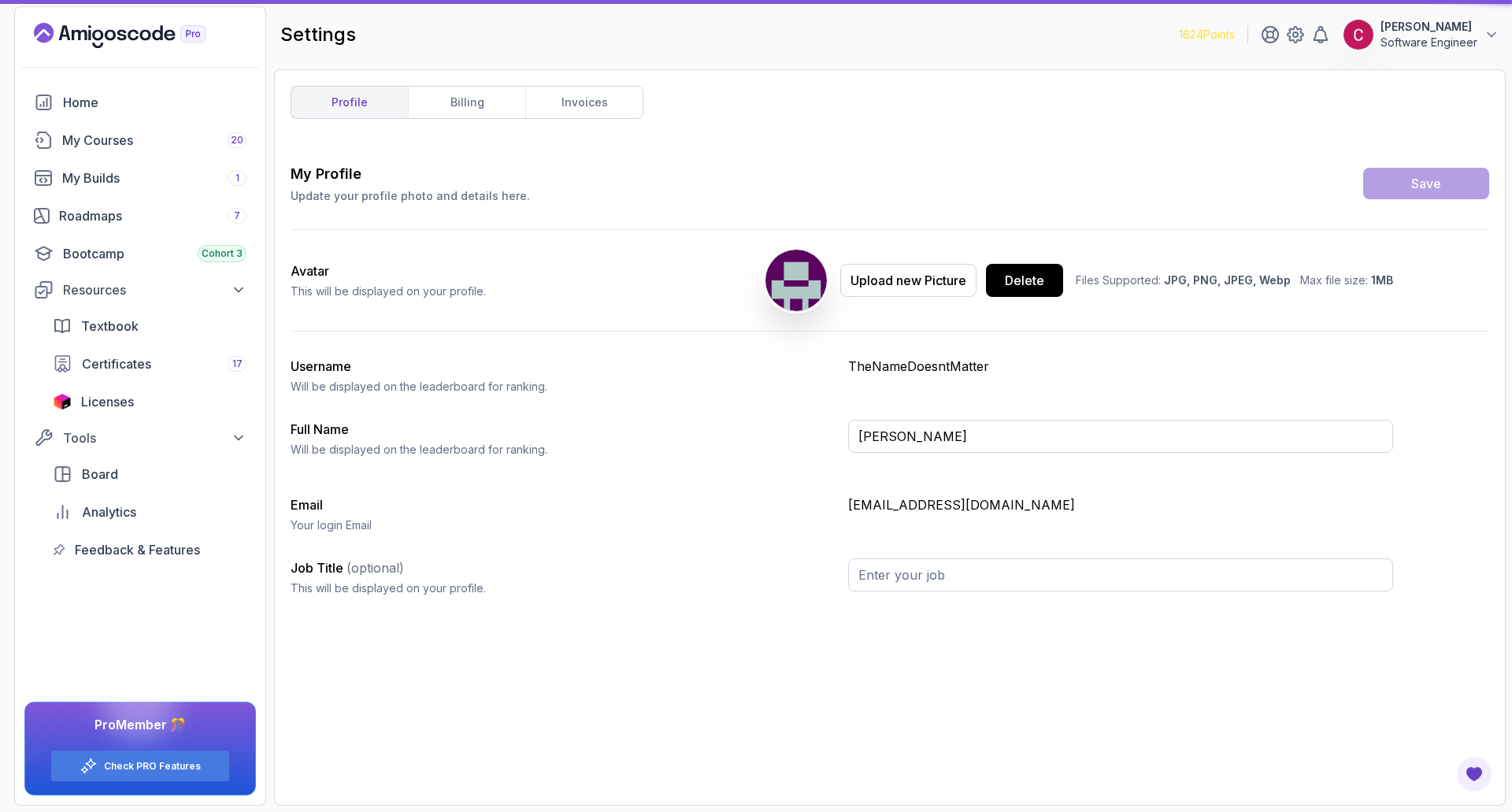
type input "Software Engineer"
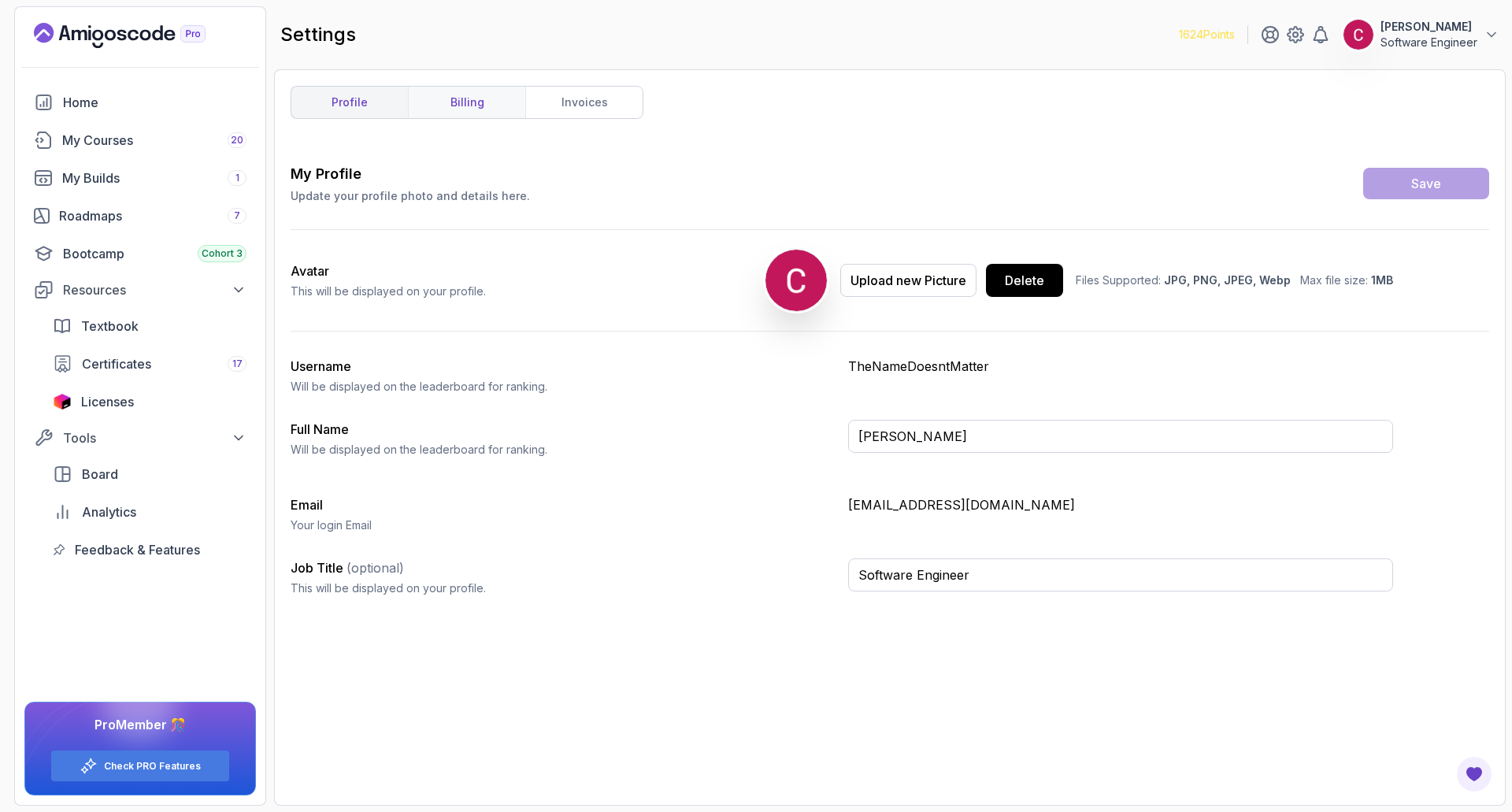
click at [470, 100] on link "billing" at bounding box center [466, 102] width 117 height 31
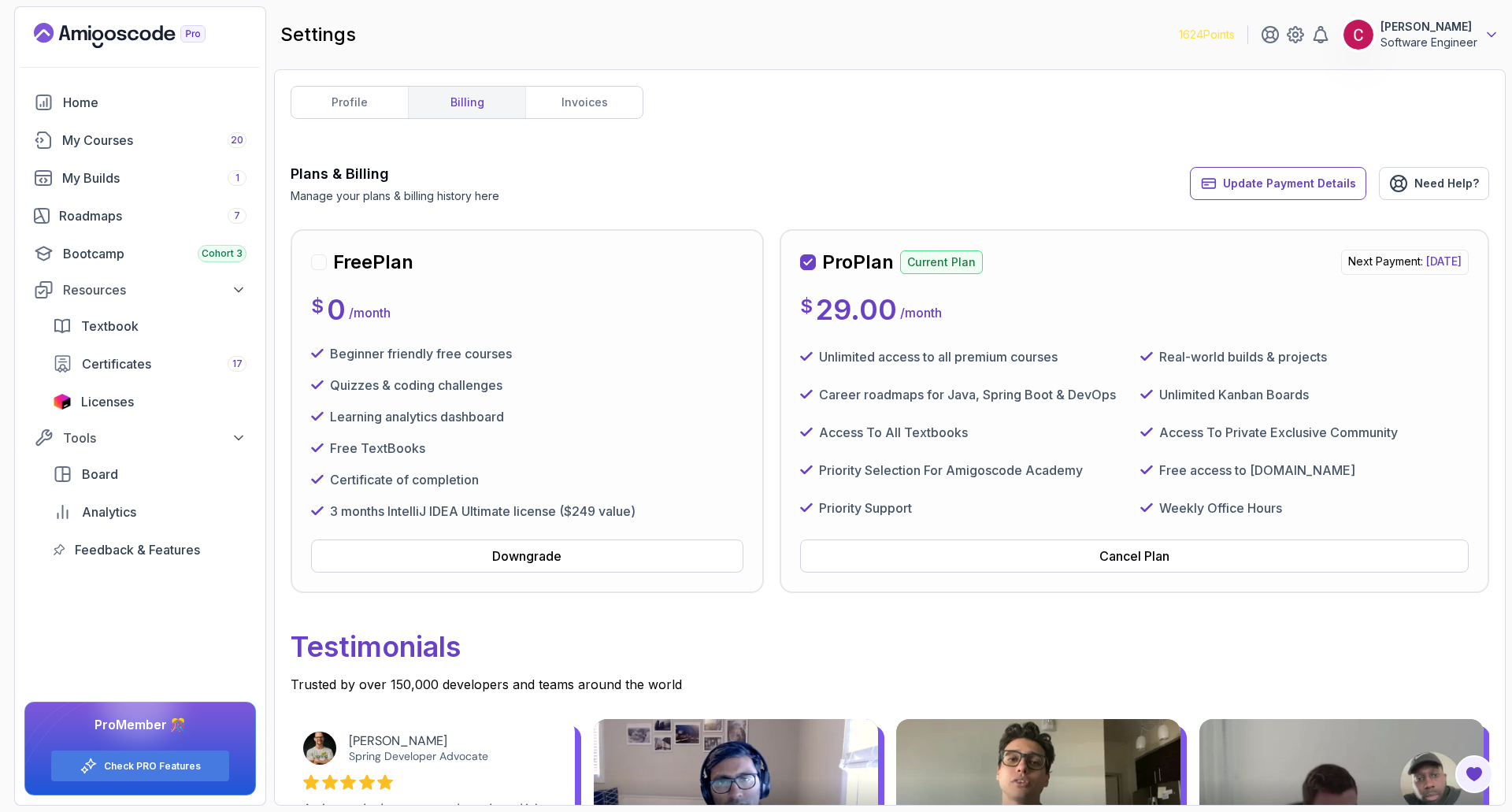
click at [1486, 31] on icon at bounding box center [1491, 34] width 16 height 16
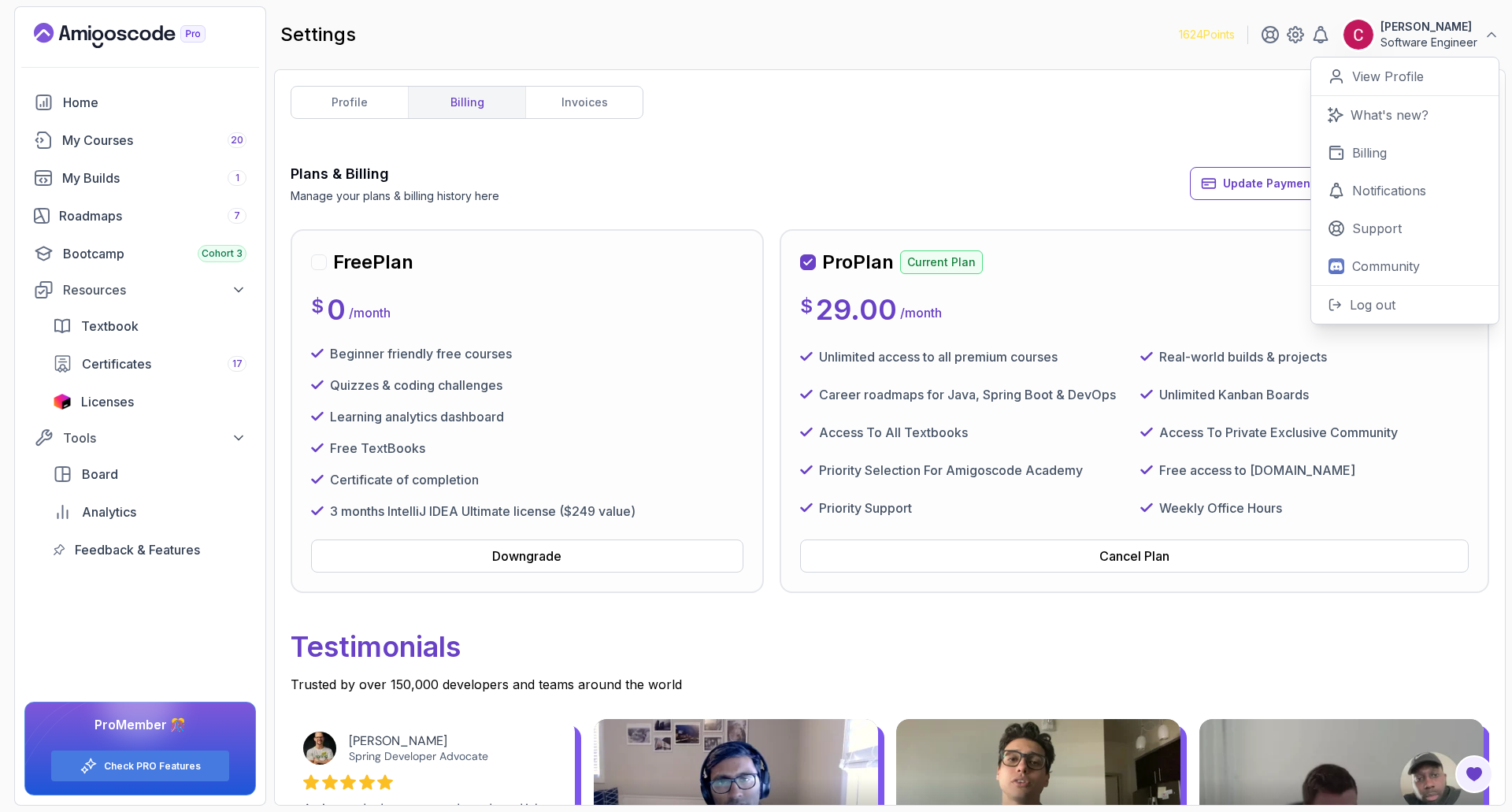
click at [881, 150] on div "profile billing invoices Plans & Billing Manage your plans & billing history he…" at bounding box center [890, 437] width 1199 height 703
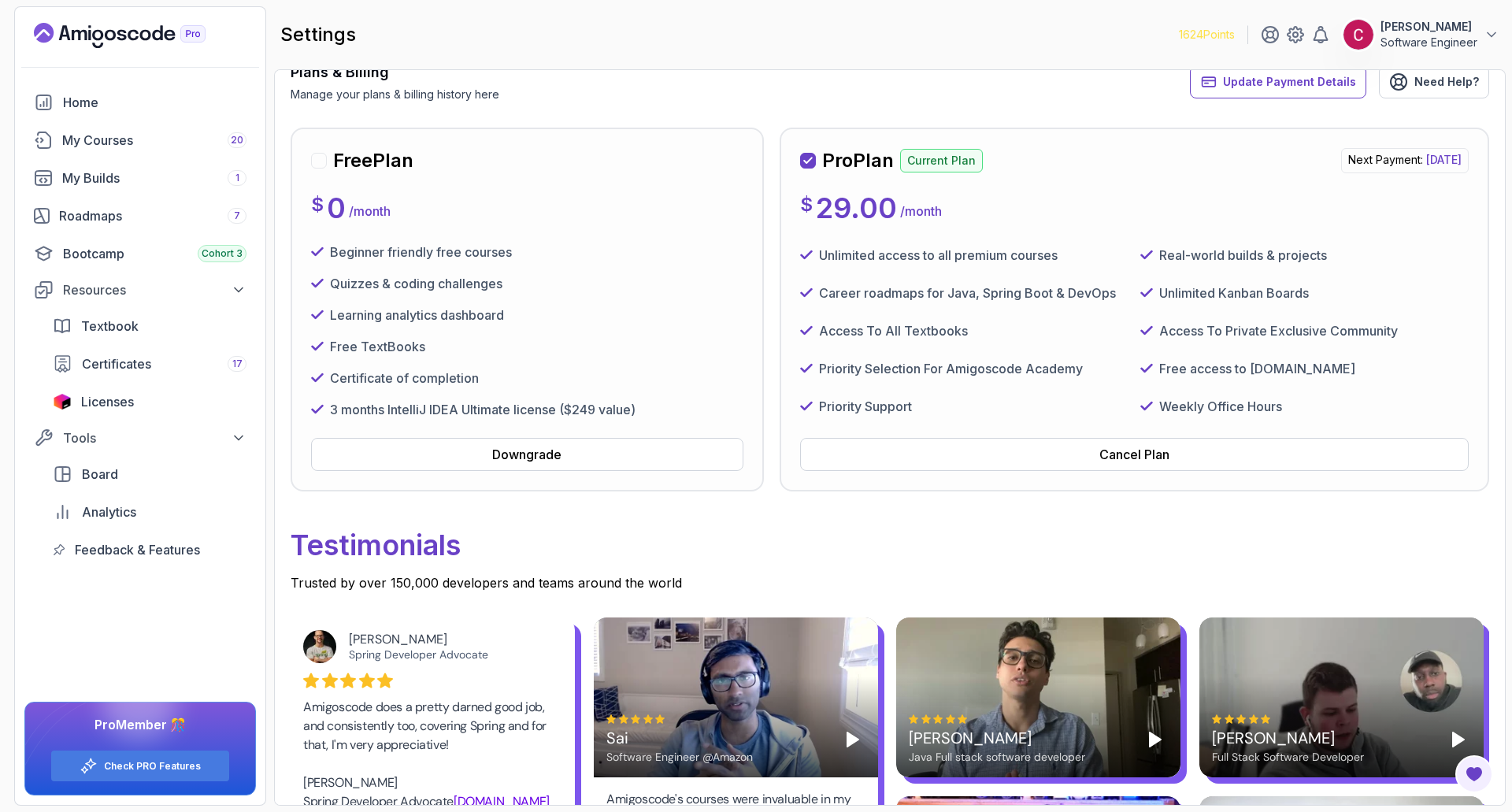
scroll to position [236, 0]
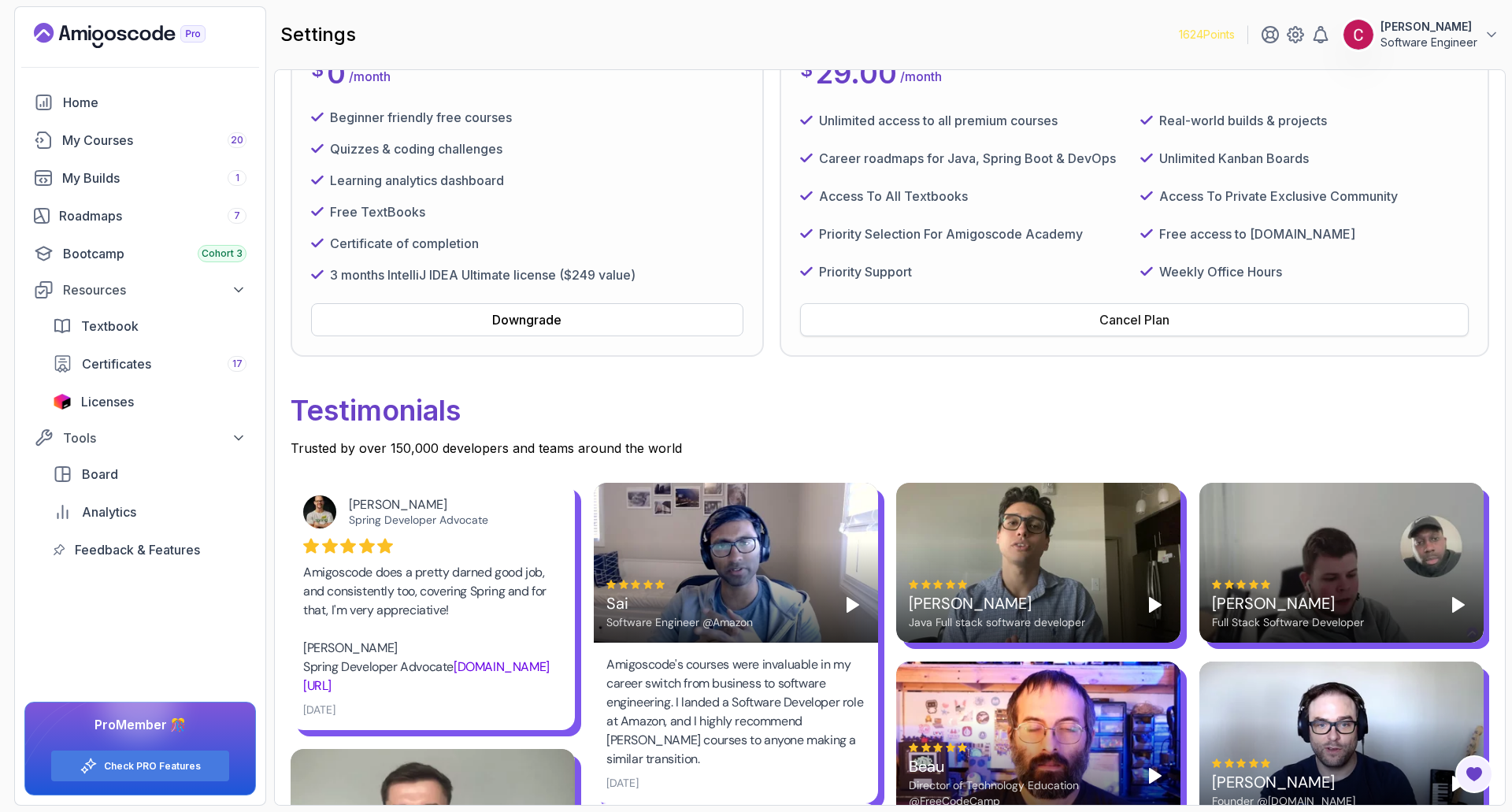
click at [1130, 321] on div "Cancel Plan" at bounding box center [1134, 320] width 70 height 19
click at [1005, 314] on button "Cancel Plan" at bounding box center [1134, 319] width 668 height 33
